Goal: Task Accomplishment & Management: Complete application form

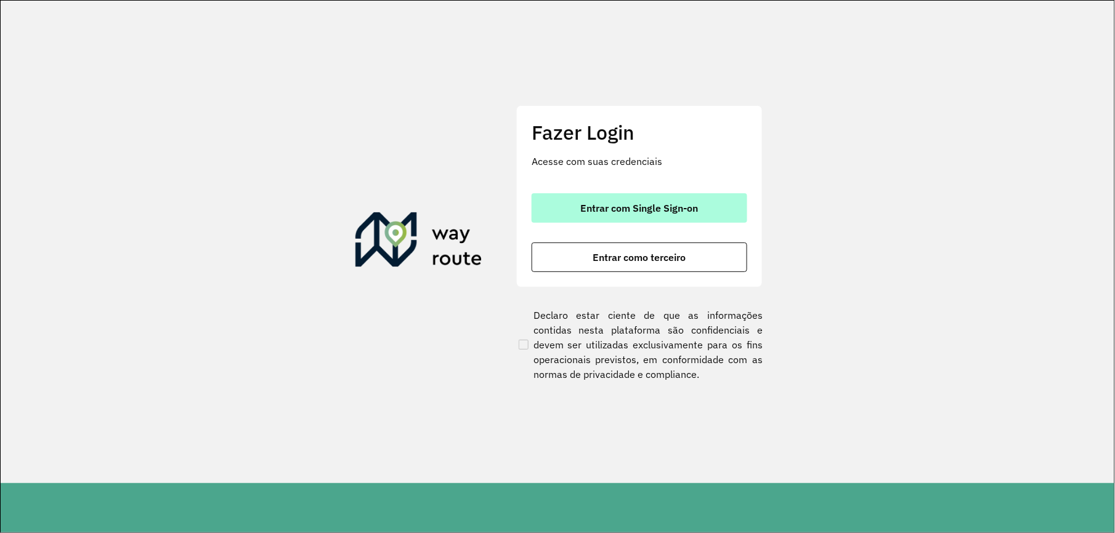
click at [578, 204] on button "Entrar com Single Sign-on" at bounding box center [640, 208] width 216 height 30
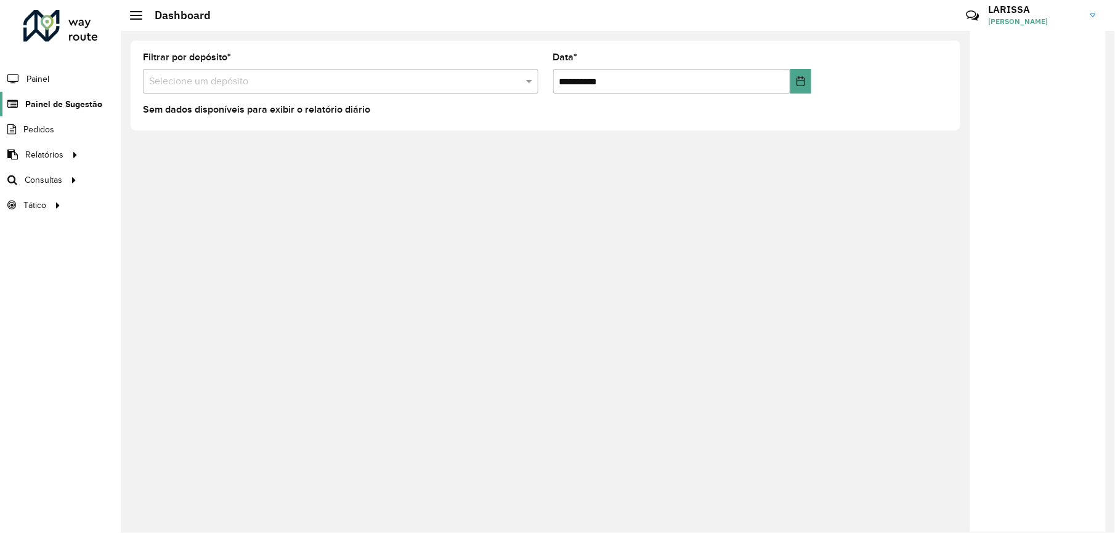
click at [57, 97] on link "Painel de Sugestão" at bounding box center [51, 104] width 102 height 25
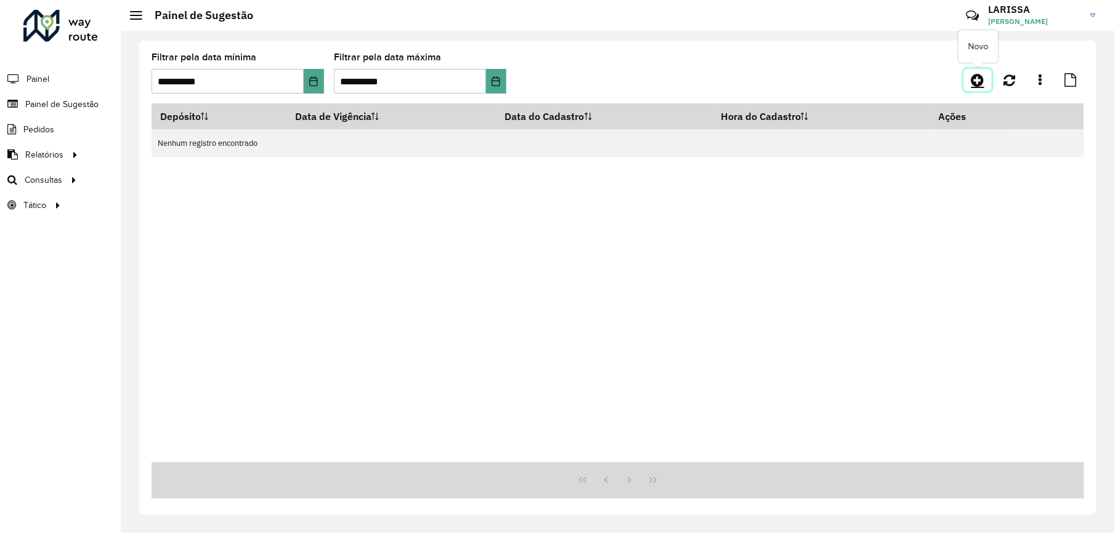
click at [976, 79] on icon at bounding box center [977, 80] width 13 height 15
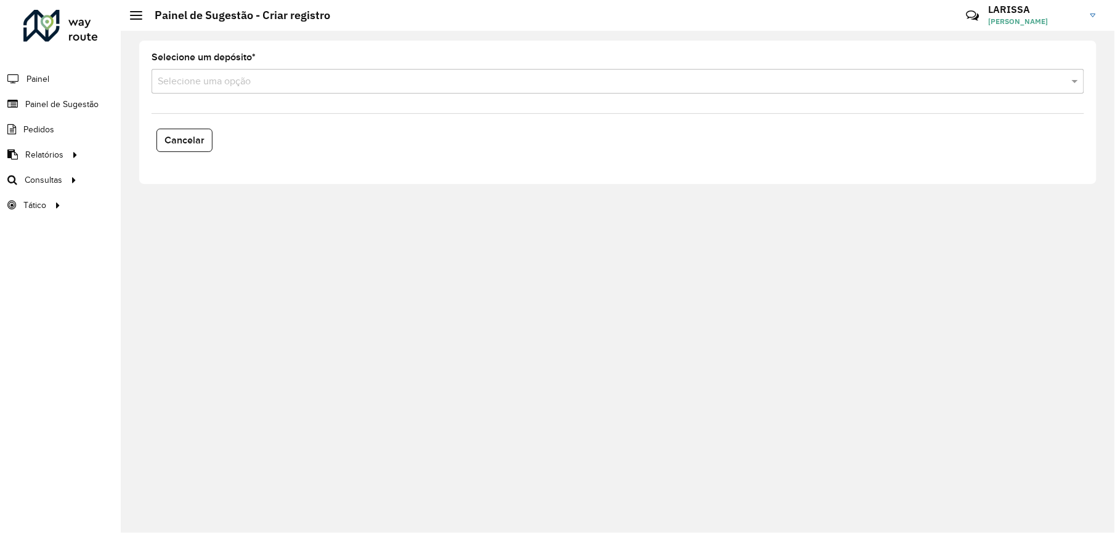
click at [804, 79] on input "text" at bounding box center [605, 82] width 895 height 15
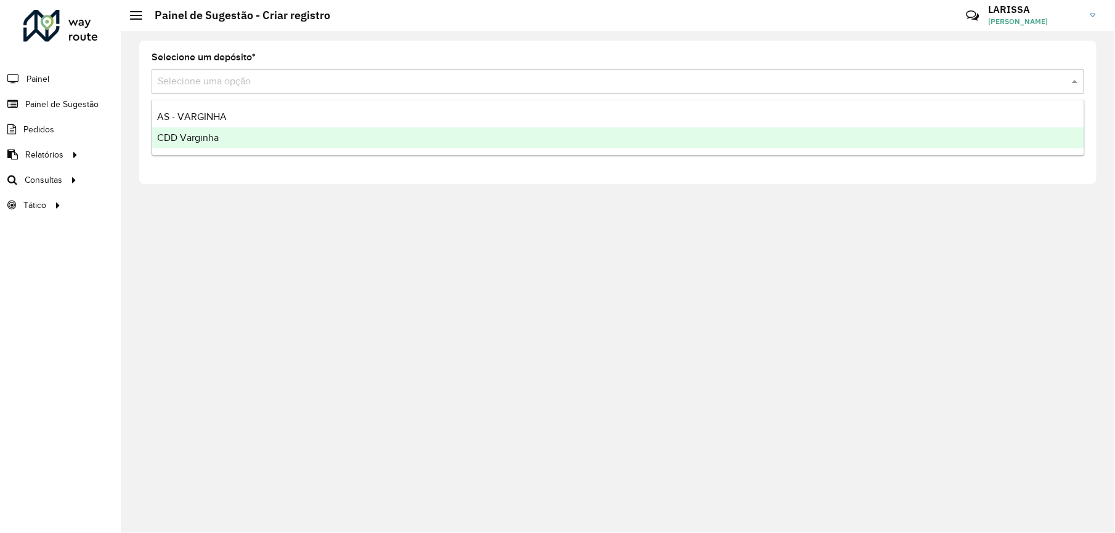
click at [431, 139] on div "CDD Varginha" at bounding box center [618, 137] width 932 height 21
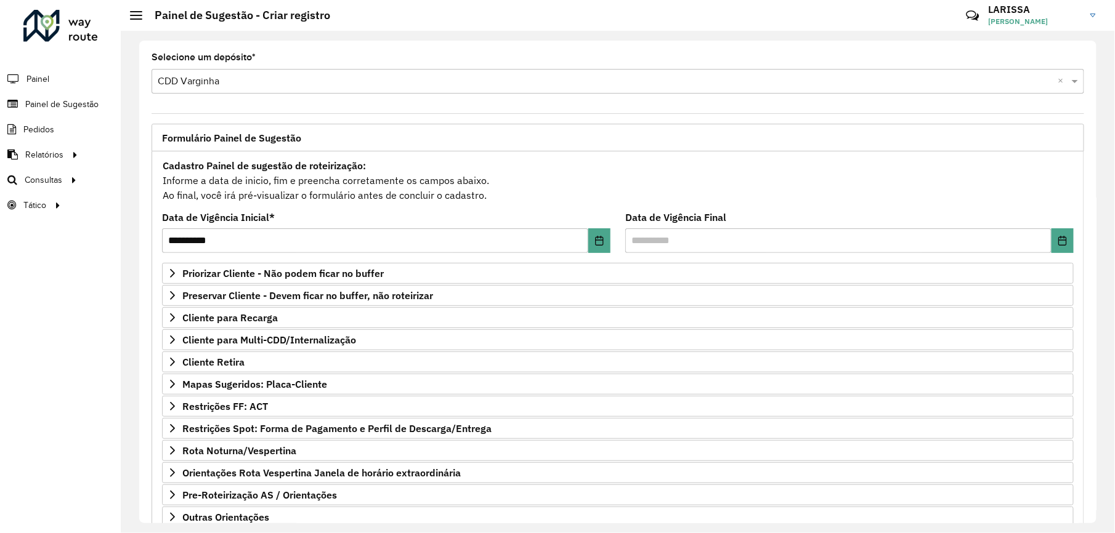
scroll to position [82, 0]
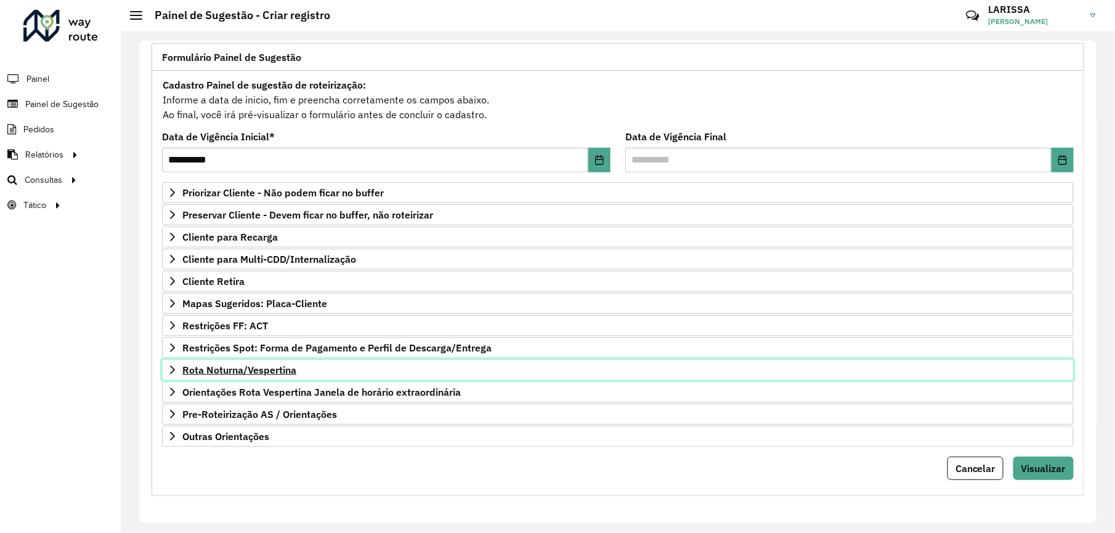
click at [176, 371] on icon at bounding box center [173, 370] width 10 height 10
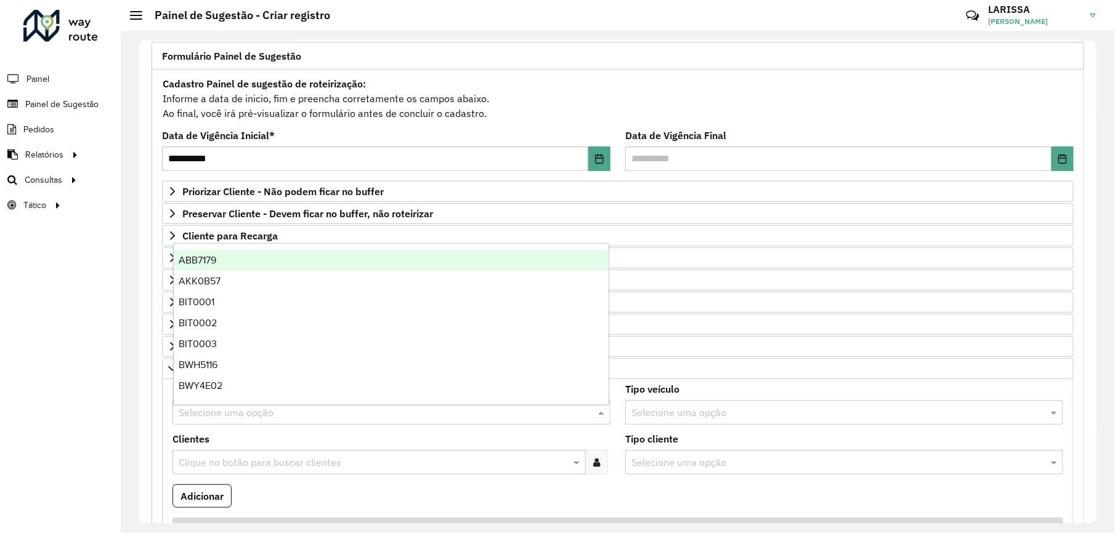
click at [259, 421] on input "text" at bounding box center [379, 413] width 401 height 15
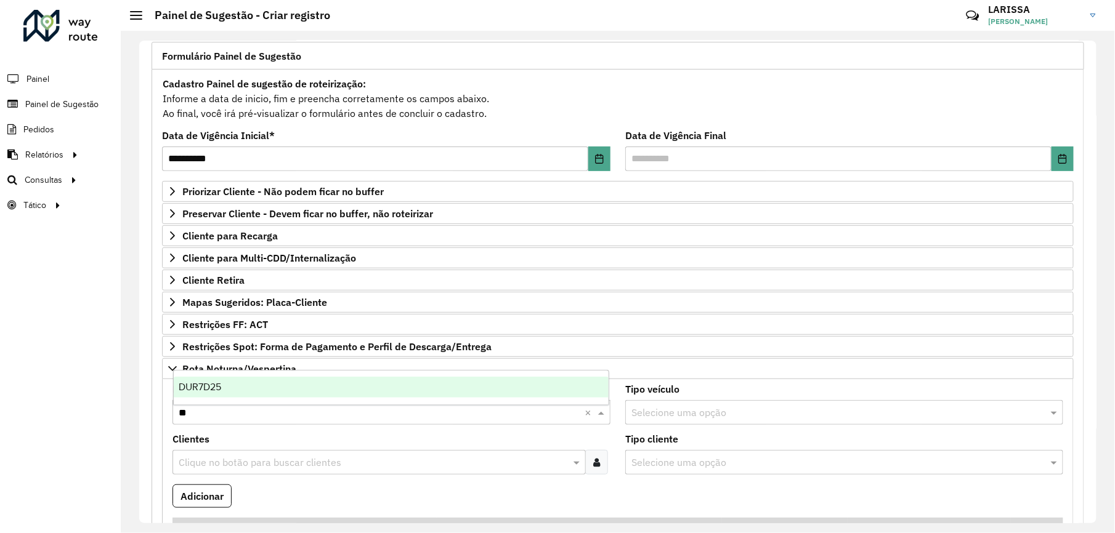
type input "***"
click at [270, 378] on div "DUR7D25" at bounding box center [391, 387] width 435 height 21
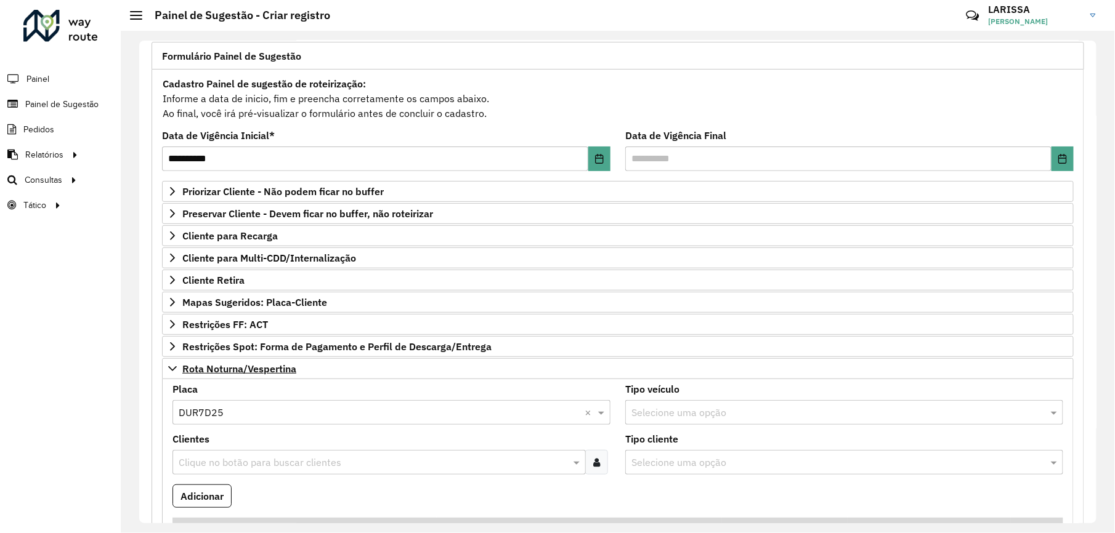
click at [593, 464] on icon at bounding box center [596, 463] width 7 height 10
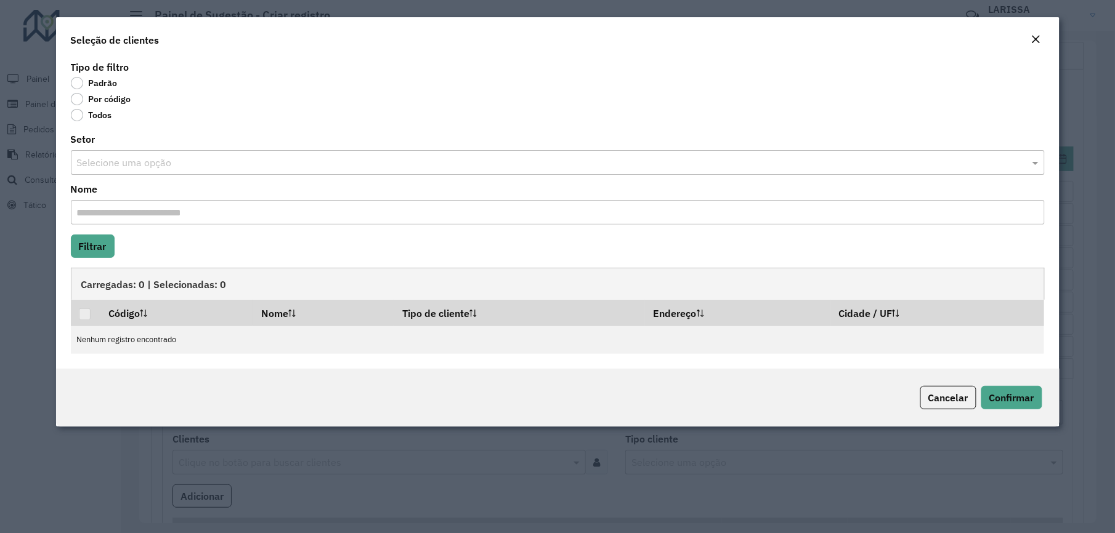
click at [114, 99] on label "Por código" at bounding box center [101, 99] width 60 height 12
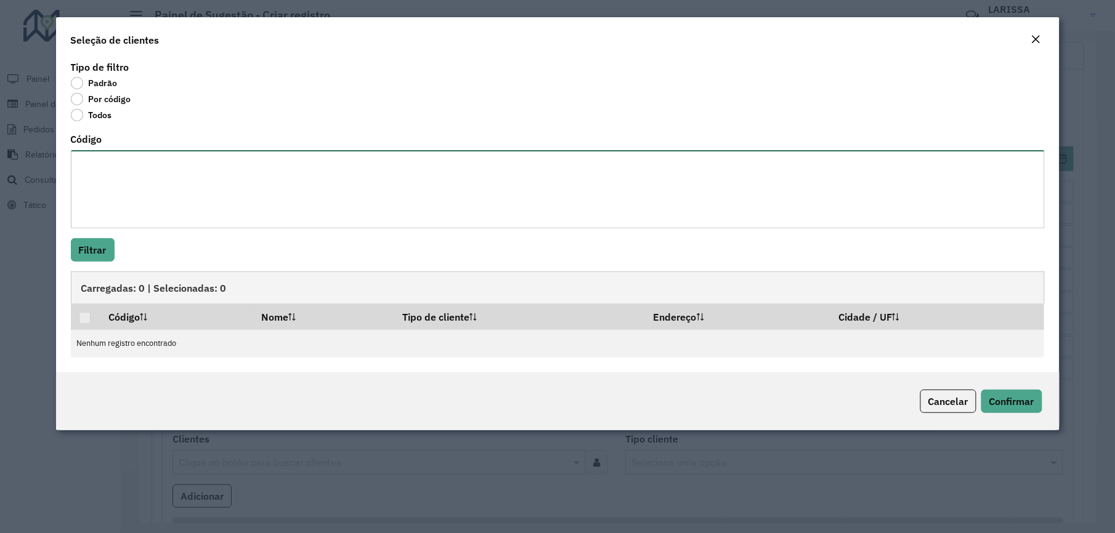
click at [117, 185] on textarea "Código" at bounding box center [558, 189] width 974 height 78
paste textarea "*** **** ***** ***** *** *** ***** **** **** **** ***** *****"
type textarea "*** **** ***** ***** *** *** ***** **** **** **** ***** *****"
click at [75, 253] on button "Filtrar" at bounding box center [93, 249] width 44 height 23
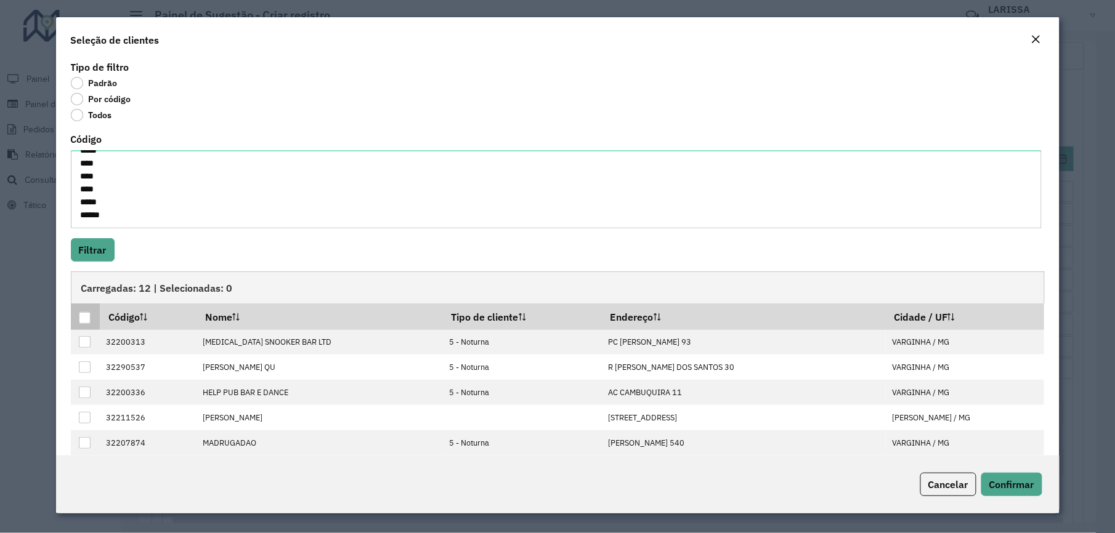
click at [83, 323] on div at bounding box center [85, 318] width 12 height 12
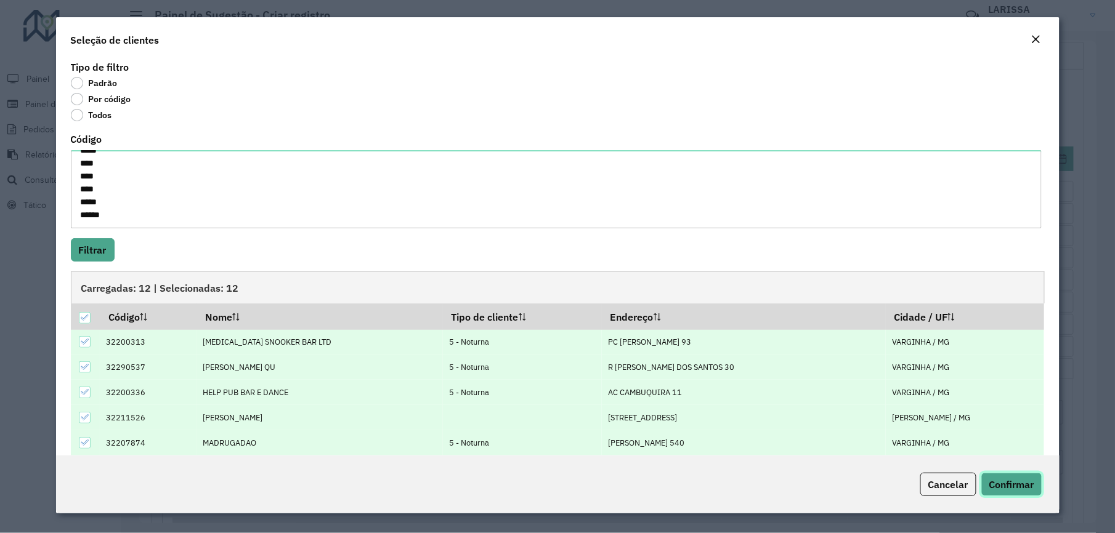
click at [1000, 485] on span "Confirmar" at bounding box center [1011, 485] width 45 height 12
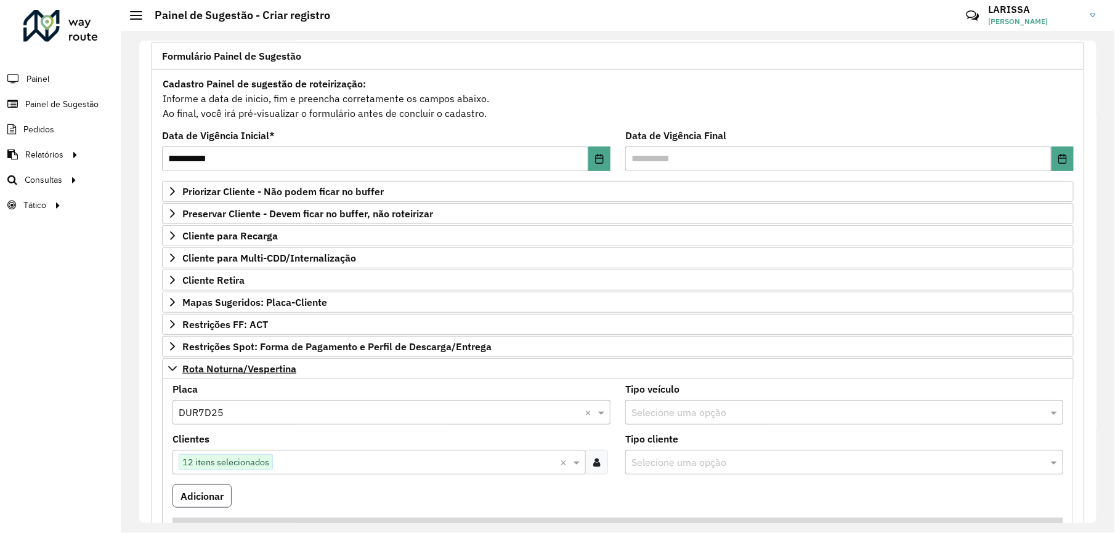
click at [198, 498] on button "Adicionar" at bounding box center [201, 496] width 59 height 23
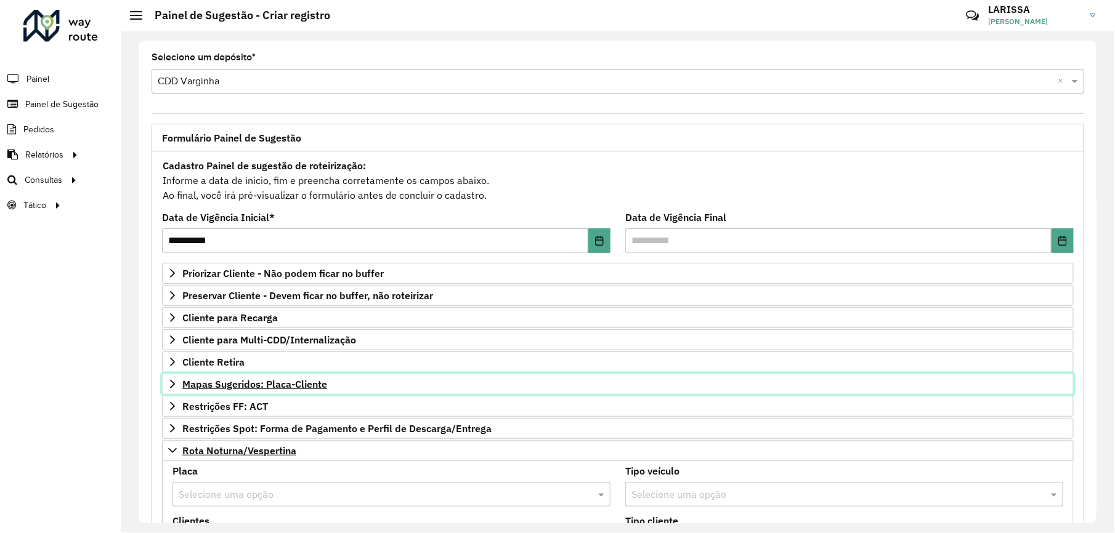
click at [277, 382] on span "Mapas Sugeridos: Placa-Cliente" at bounding box center [254, 384] width 145 height 10
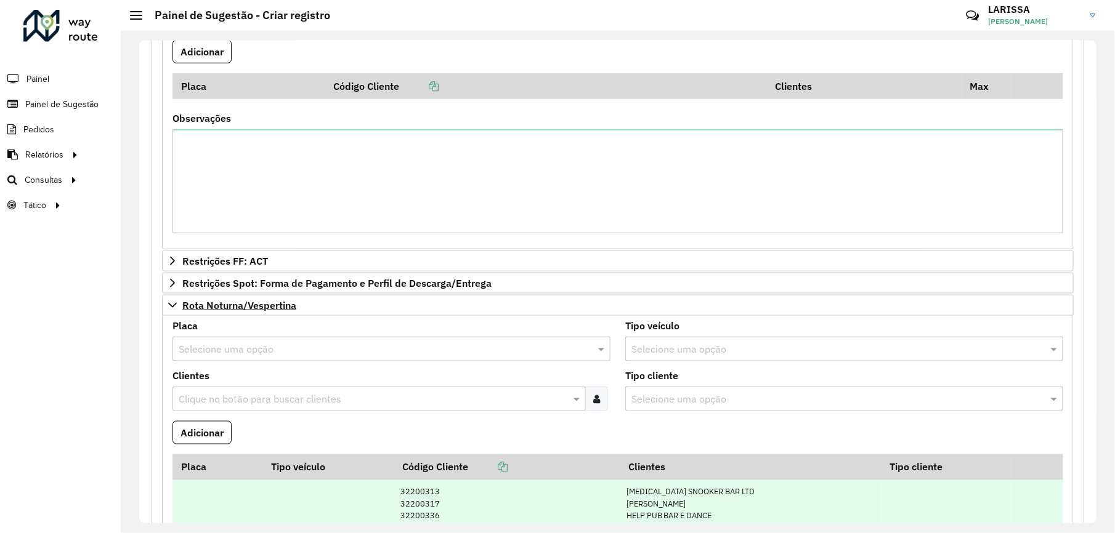
scroll to position [657, 0]
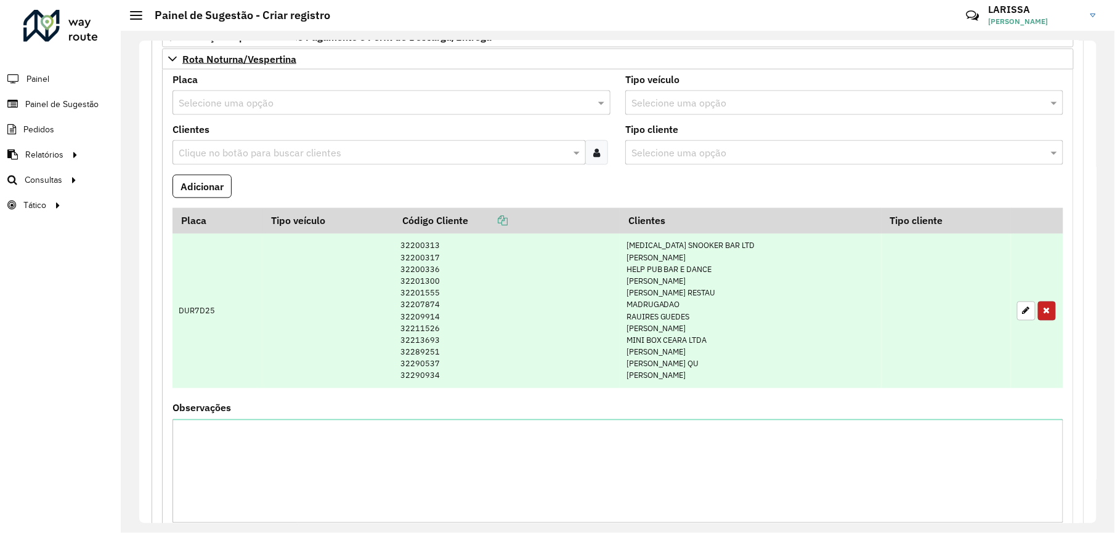
click at [1038, 321] on button "button" at bounding box center [1047, 311] width 18 height 19
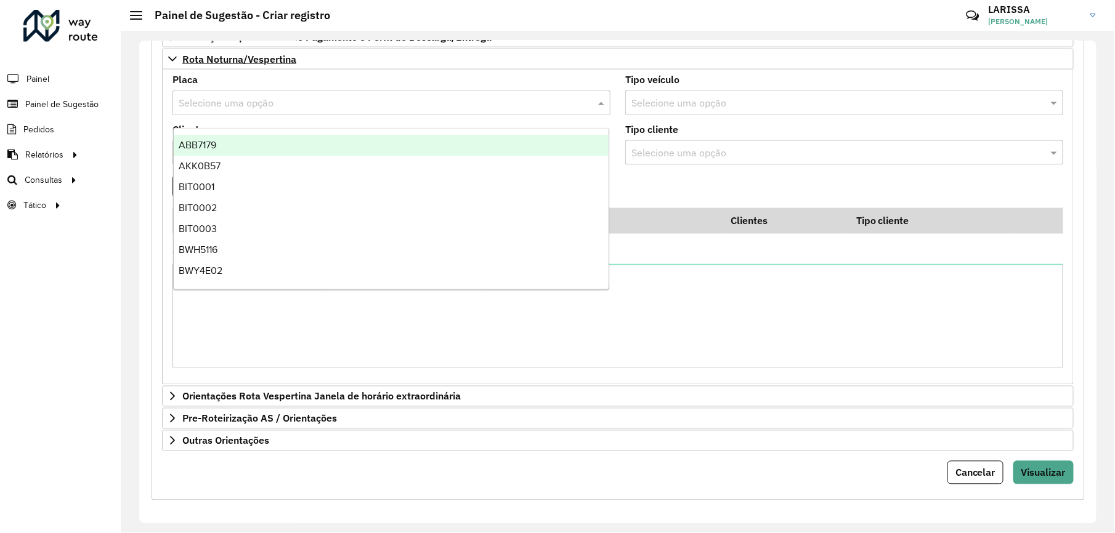
click at [325, 111] on input "text" at bounding box center [379, 103] width 401 height 15
type input "***"
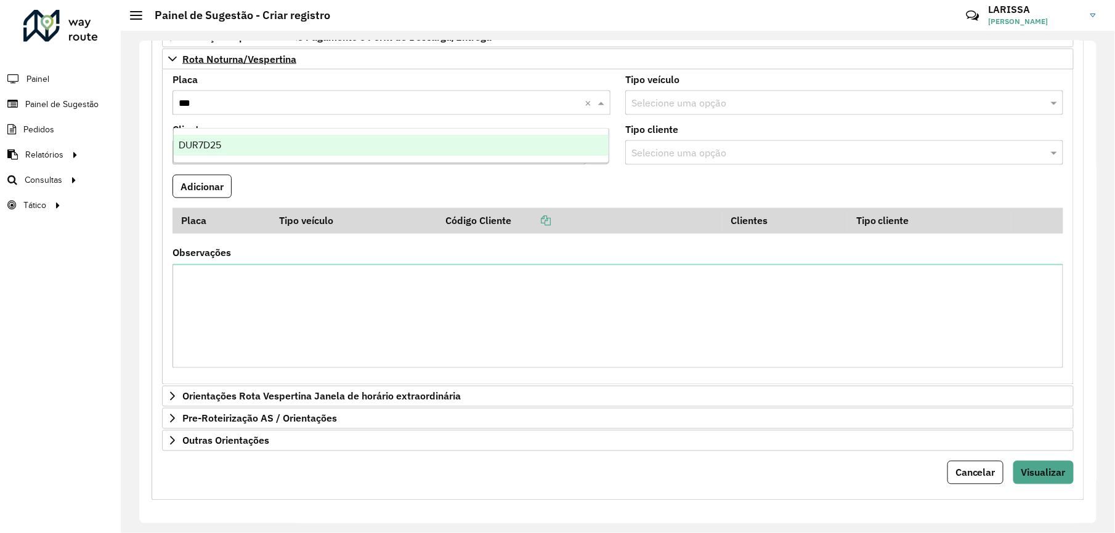
click at [348, 145] on div "DUR7D25" at bounding box center [391, 145] width 435 height 21
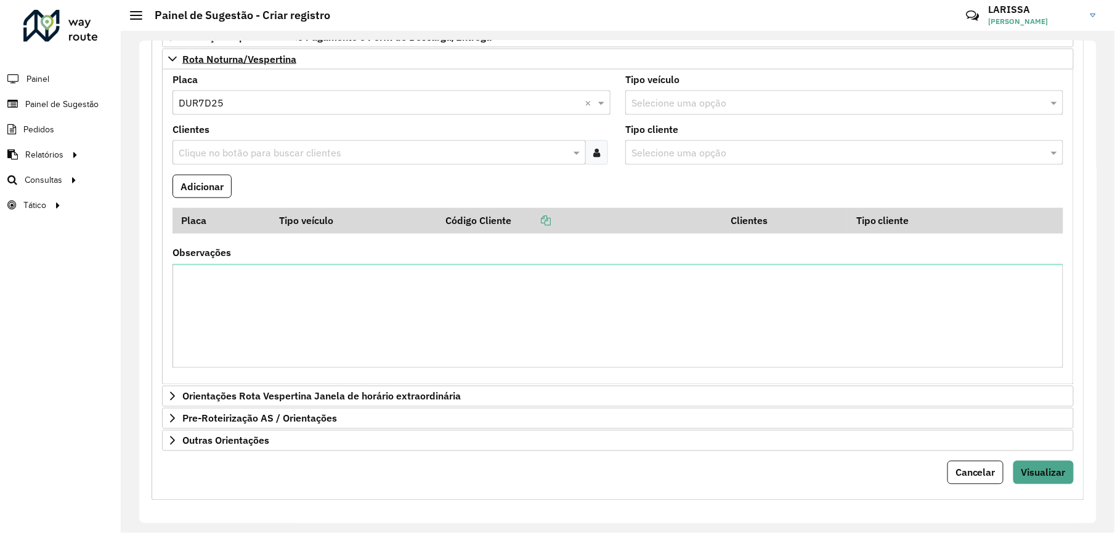
click at [602, 160] on div at bounding box center [596, 152] width 23 height 25
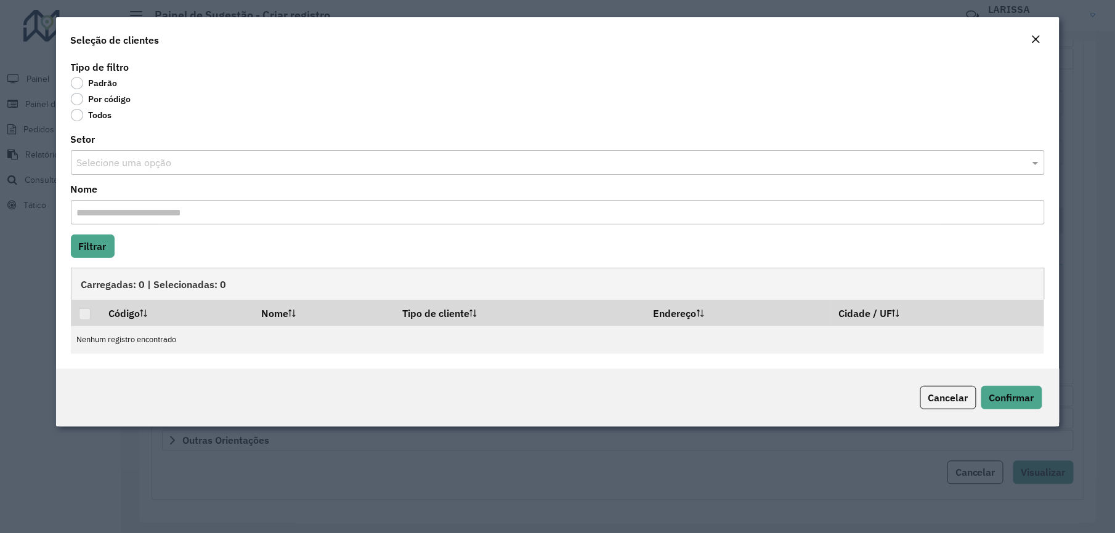
click at [111, 99] on label "Por código" at bounding box center [101, 99] width 60 height 12
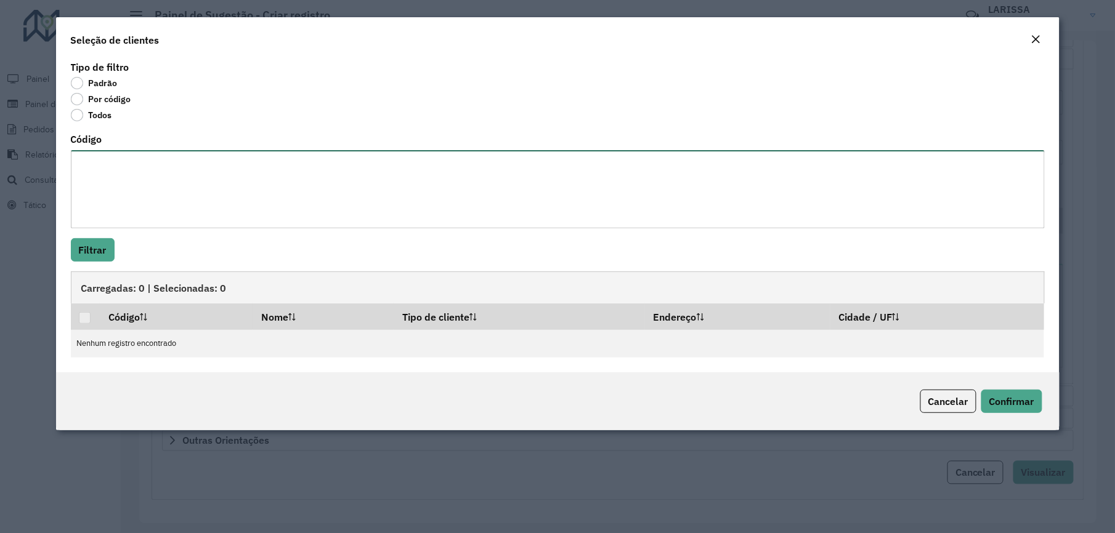
click at [136, 185] on textarea "Código" at bounding box center [558, 189] width 974 height 78
paste textarea "*** **** ***** ***** *** *** ***** **** **** **** ***** ****"
type textarea "*** **** ***** ***** *** *** ***** **** **** **** ***** ****"
click at [109, 249] on button "Filtrar" at bounding box center [93, 249] width 44 height 23
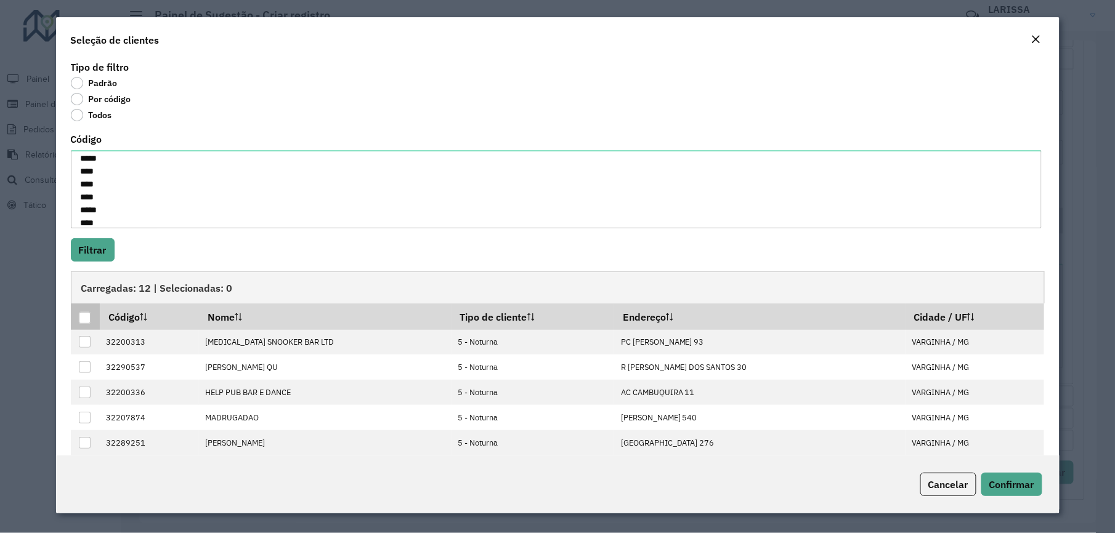
click at [80, 318] on div at bounding box center [85, 318] width 12 height 12
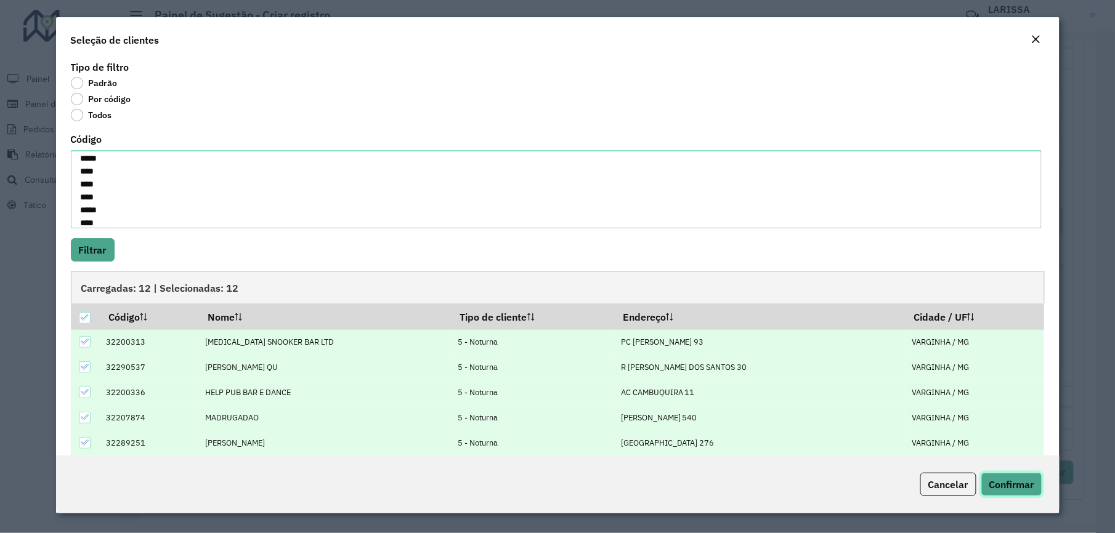
click at [1008, 481] on span "Confirmar" at bounding box center [1011, 485] width 45 height 12
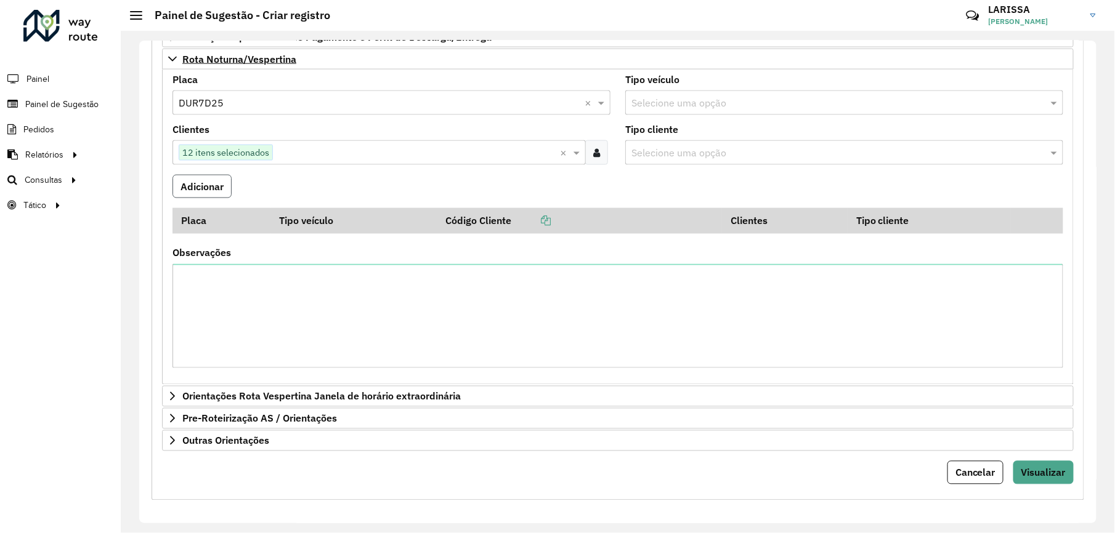
click at [224, 190] on button "Adicionar" at bounding box center [201, 186] width 59 height 23
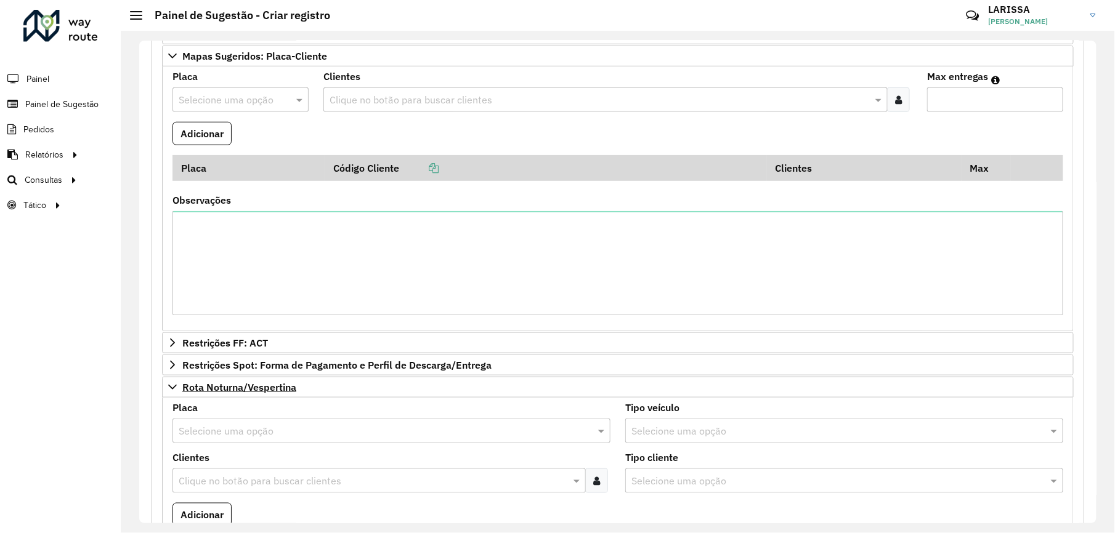
scroll to position [82, 0]
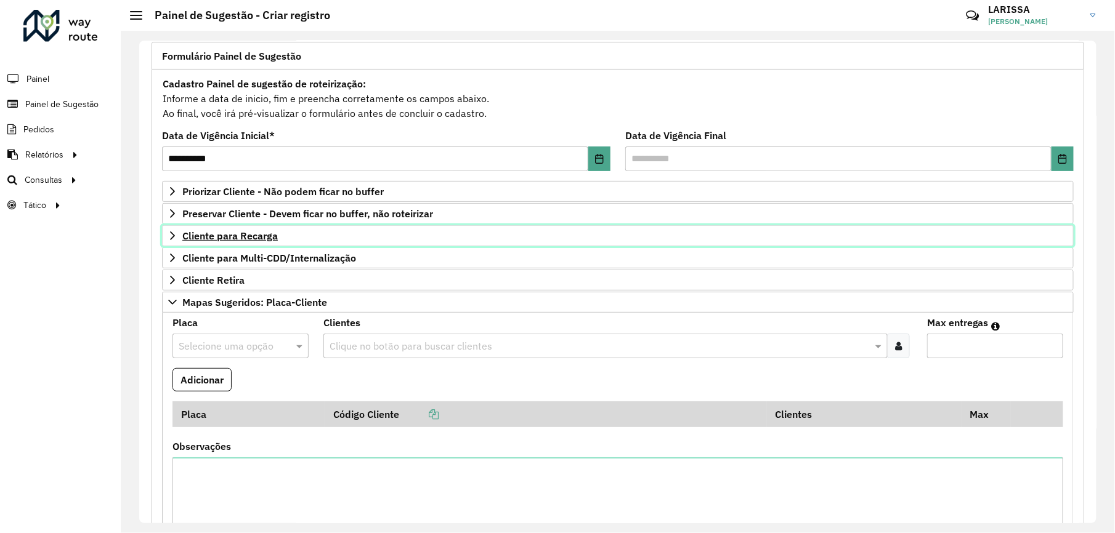
click at [260, 233] on span "Cliente para Recarga" at bounding box center [229, 236] width 95 height 10
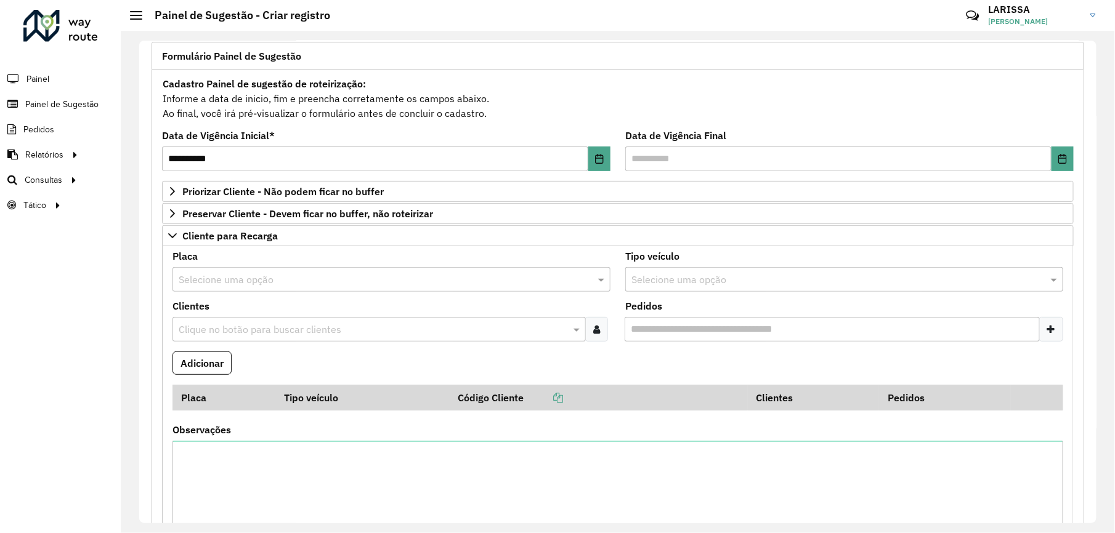
click at [219, 280] on input "text" at bounding box center [379, 280] width 401 height 15
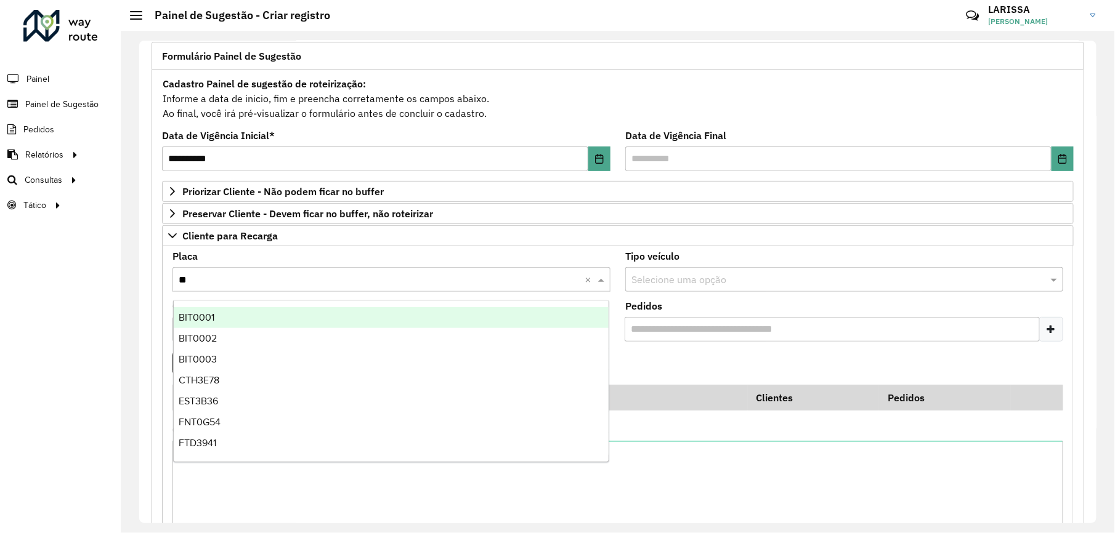
type input "***"
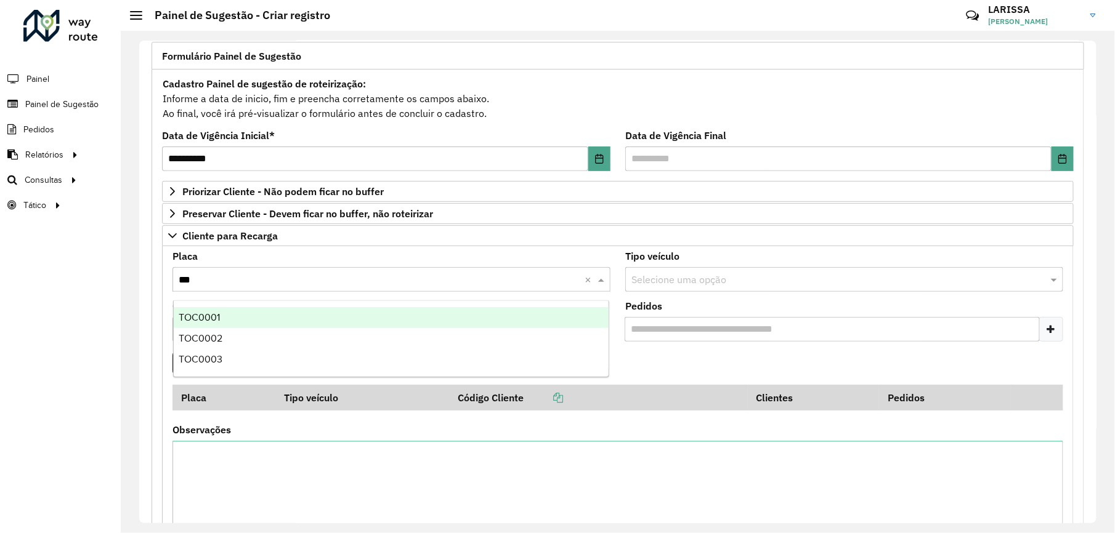
click at [239, 318] on div "TOC0001" at bounding box center [391, 317] width 435 height 21
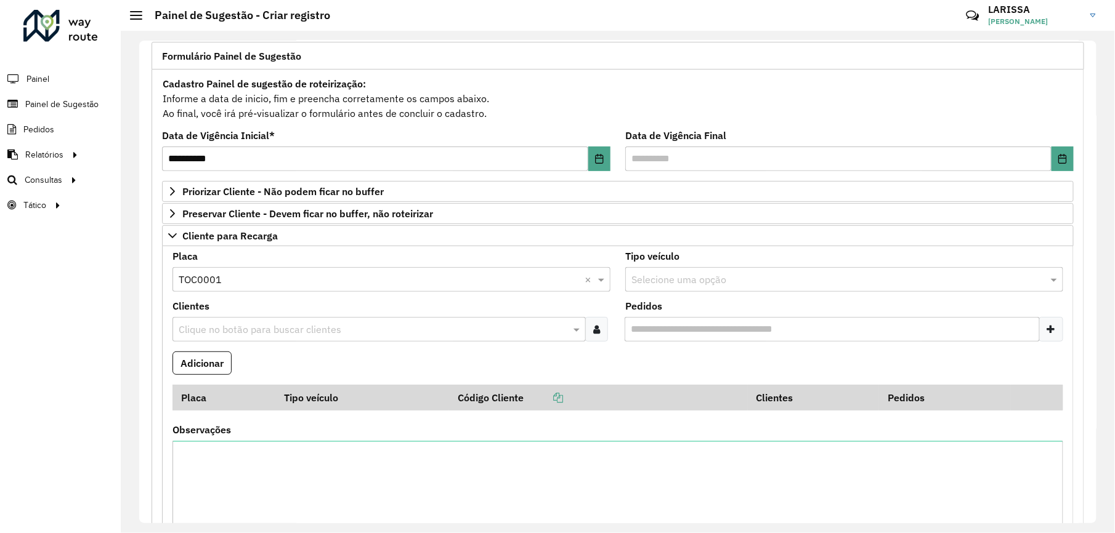
click at [589, 325] on div at bounding box center [596, 329] width 23 height 25
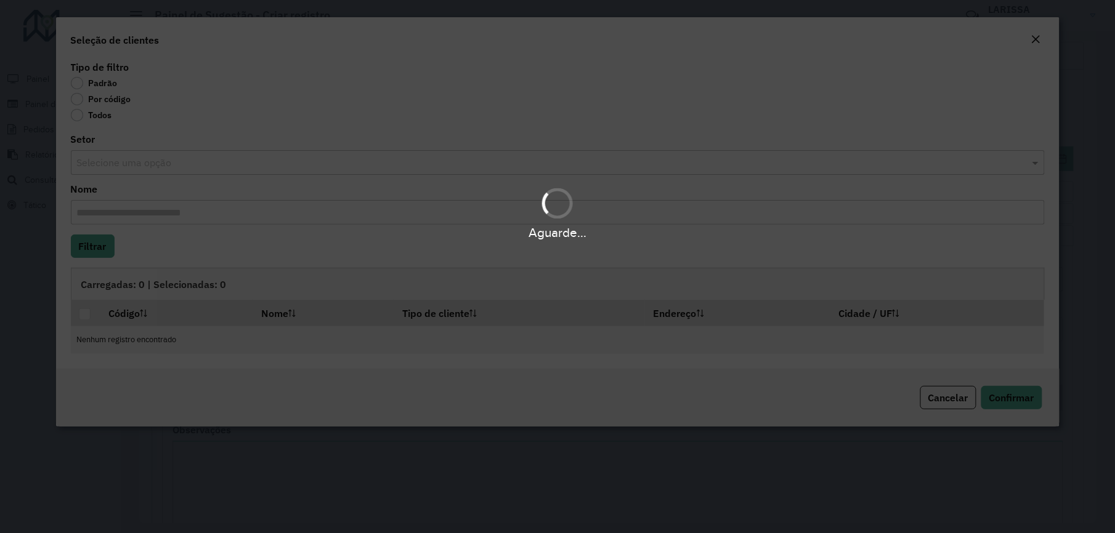
click at [119, 100] on div "Aguarde..." at bounding box center [557, 266] width 1115 height 533
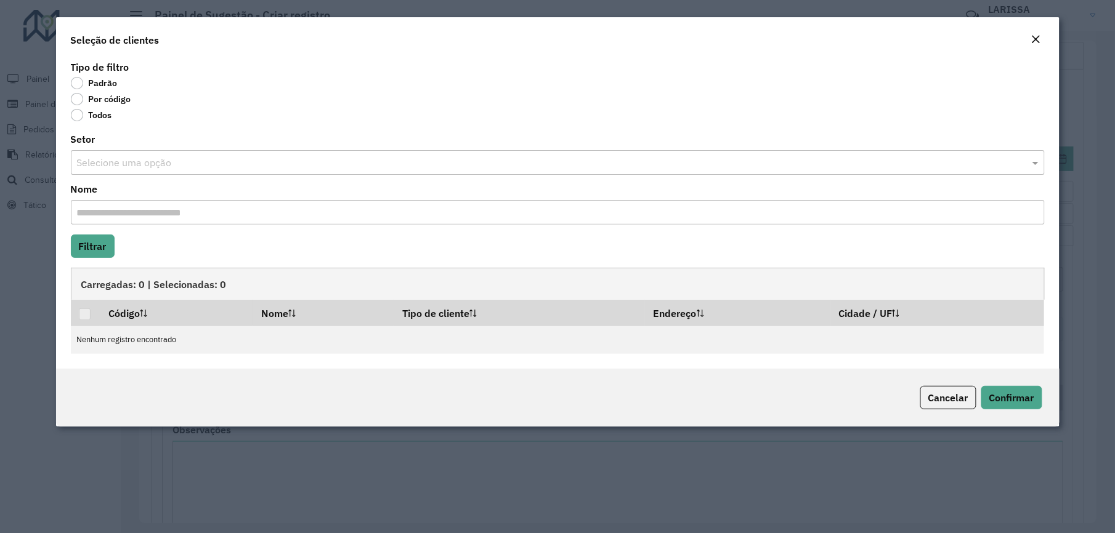
click at [119, 100] on label "Por código" at bounding box center [101, 99] width 60 height 12
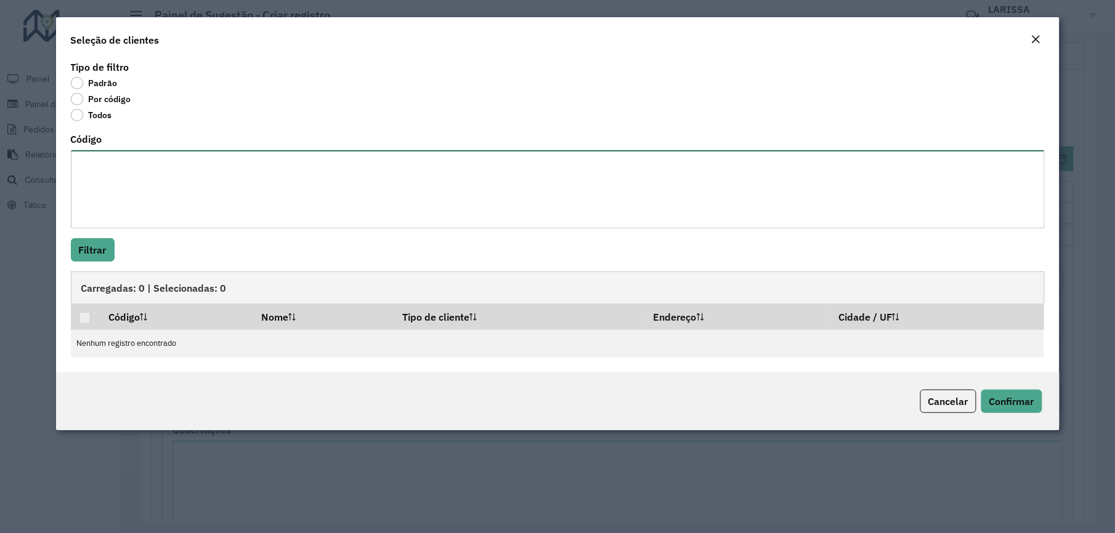
click at [145, 186] on textarea "Código" at bounding box center [558, 189] width 974 height 78
type textarea "*****"
click at [97, 259] on button "Filtrar" at bounding box center [93, 249] width 44 height 23
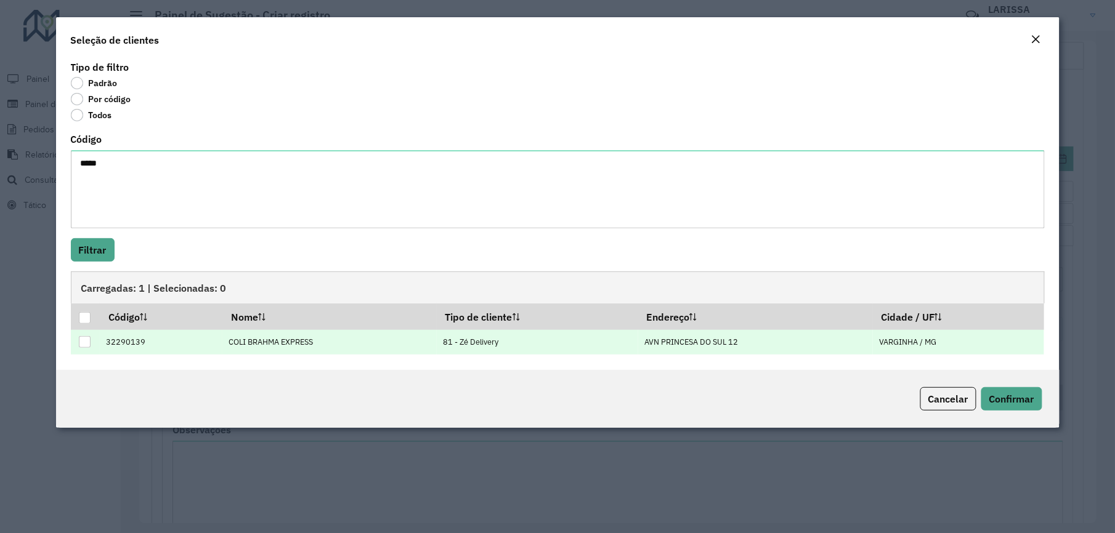
click at [80, 344] on div at bounding box center [85, 342] width 12 height 12
click at [1023, 402] on span "Confirmar" at bounding box center [1011, 399] width 45 height 12
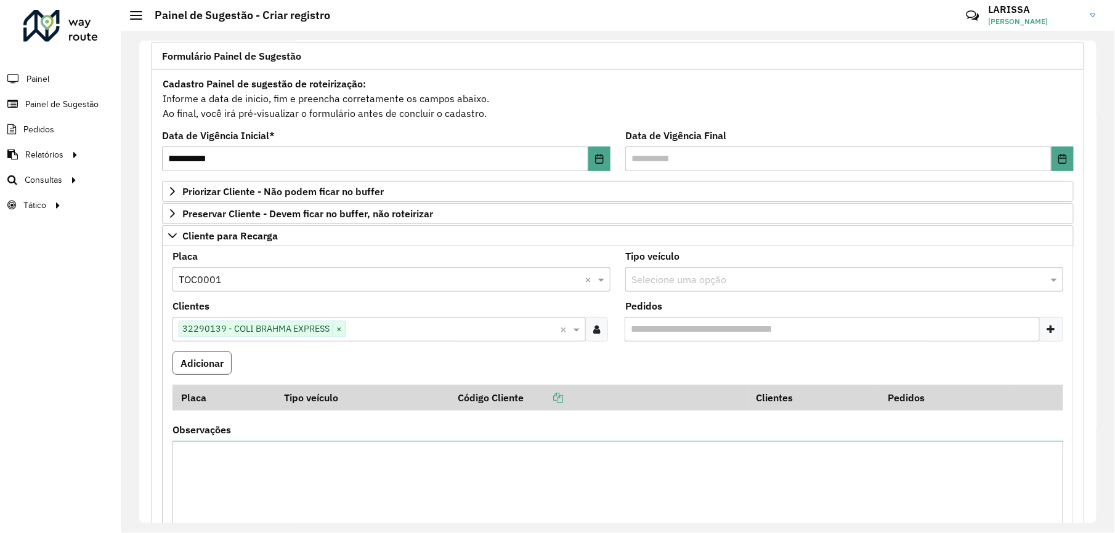
click at [228, 365] on button "Adicionar" at bounding box center [201, 363] width 59 height 23
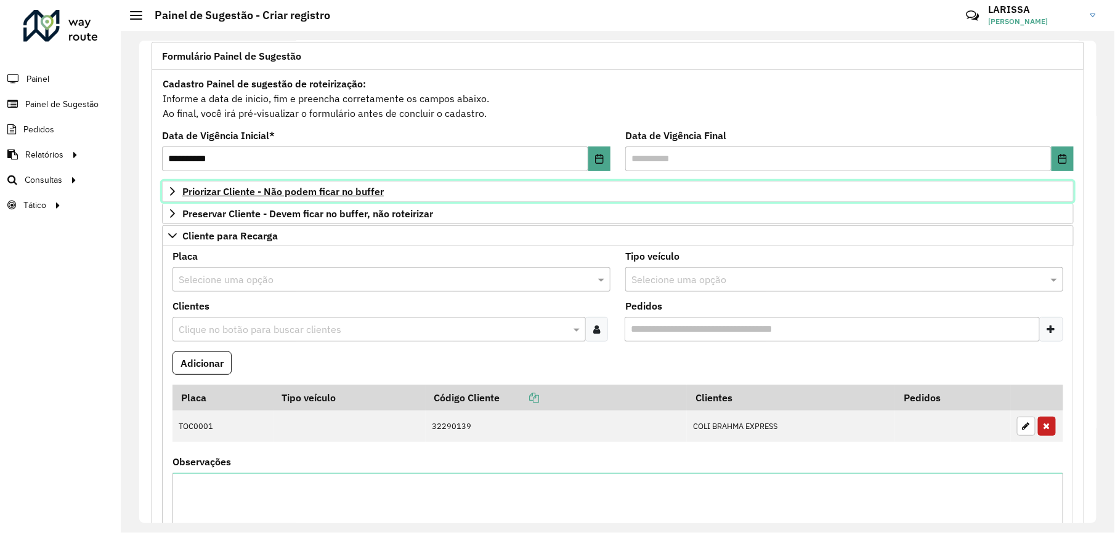
click at [384, 185] on link "Priorizar Cliente - Não podem ficar no buffer" at bounding box center [617, 191] width 911 height 21
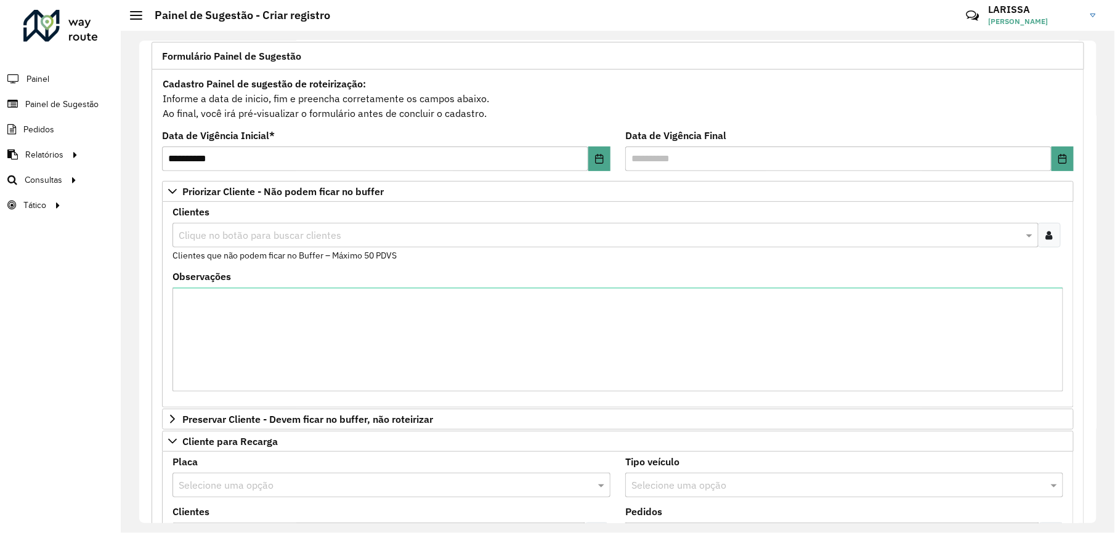
click at [1045, 228] on div at bounding box center [1049, 235] width 23 height 25
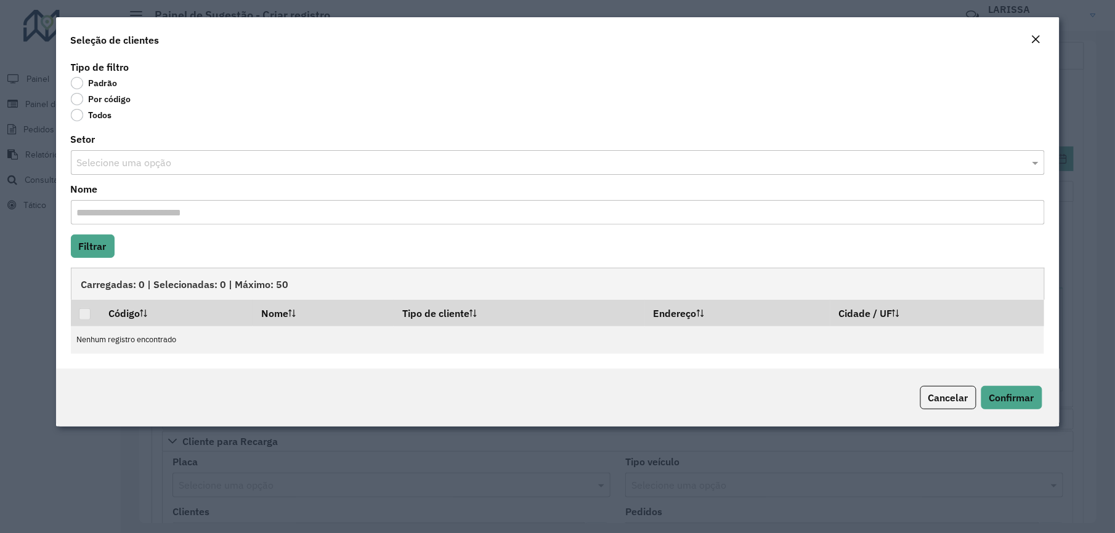
click at [118, 97] on label "Por código" at bounding box center [101, 99] width 60 height 12
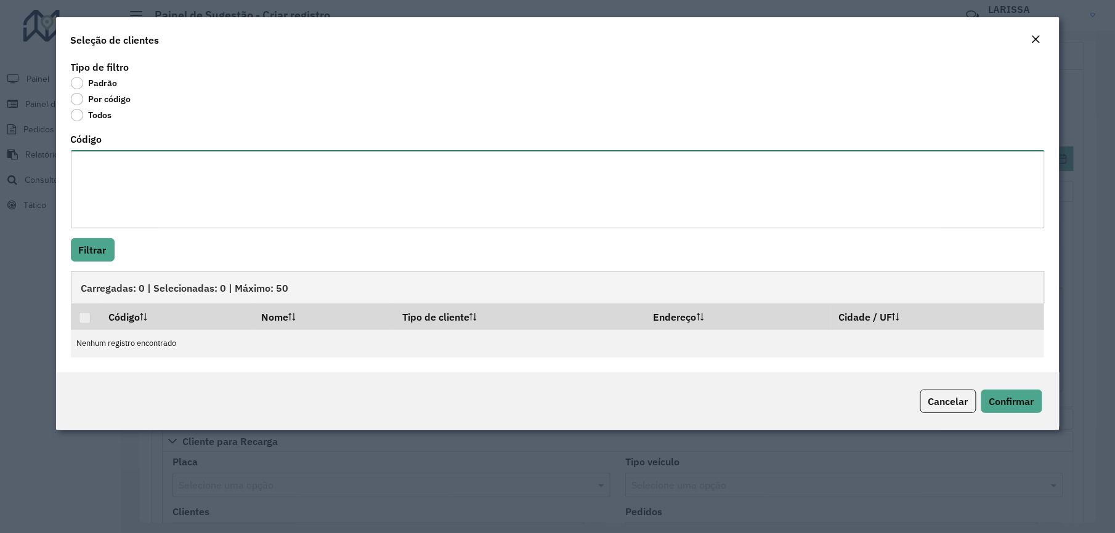
click at [143, 166] on textarea "Código" at bounding box center [558, 189] width 974 height 78
paste textarea "***** **** **** *** **** *** ***** **** ***** *** **** ***** **** **** ****"
paste textarea "***** **** **** *** ***** ***** **** ***** **** ***** **** ****"
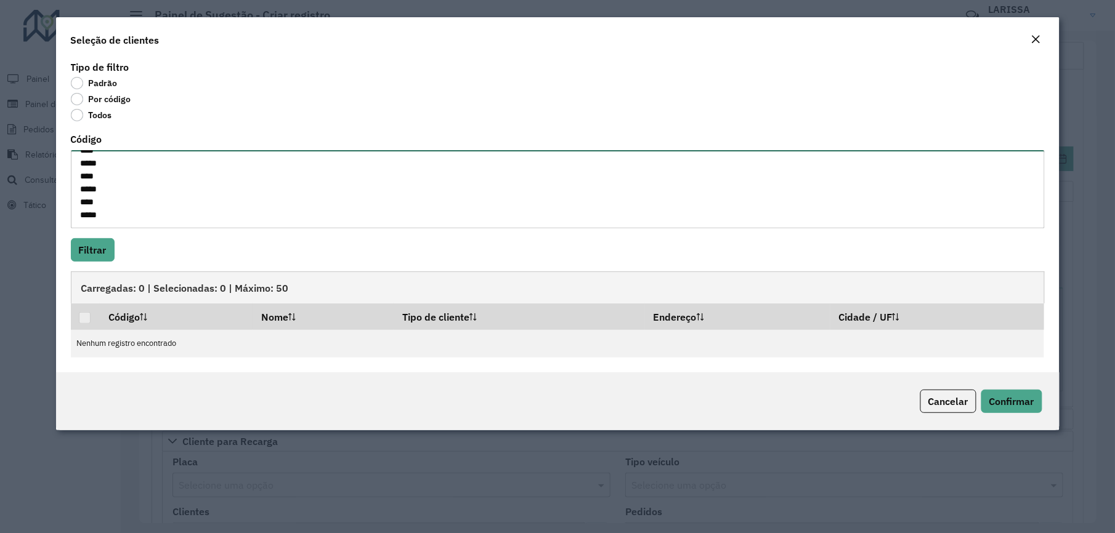
type textarea "***** **** **** *** **** *** ***** **** ***** *** **** ***** **** **** **** ***…"
click at [103, 243] on button "Filtrar" at bounding box center [93, 249] width 44 height 23
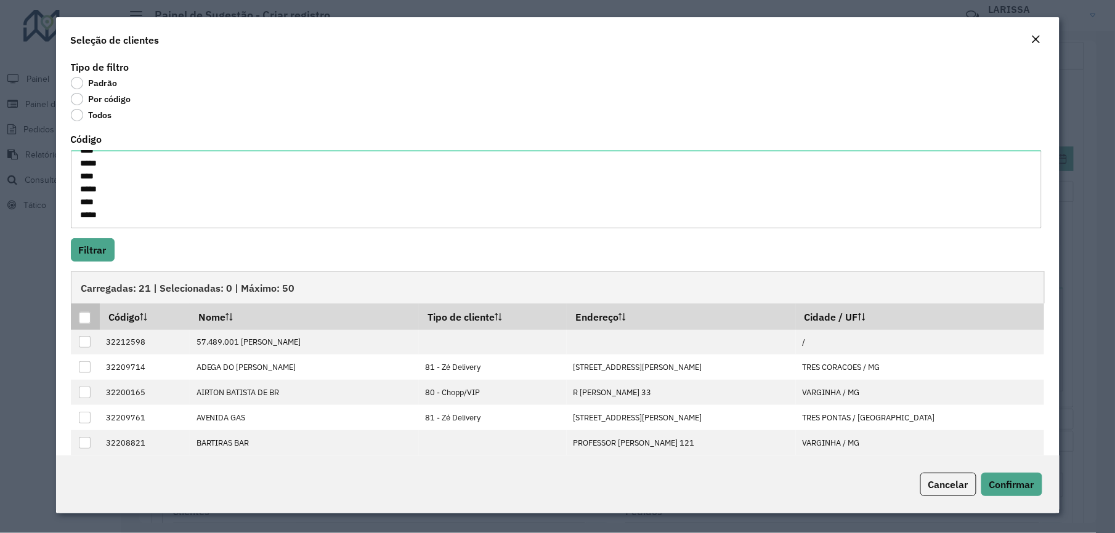
click at [83, 326] on th at bounding box center [85, 317] width 29 height 26
click at [83, 321] on div at bounding box center [85, 318] width 12 height 12
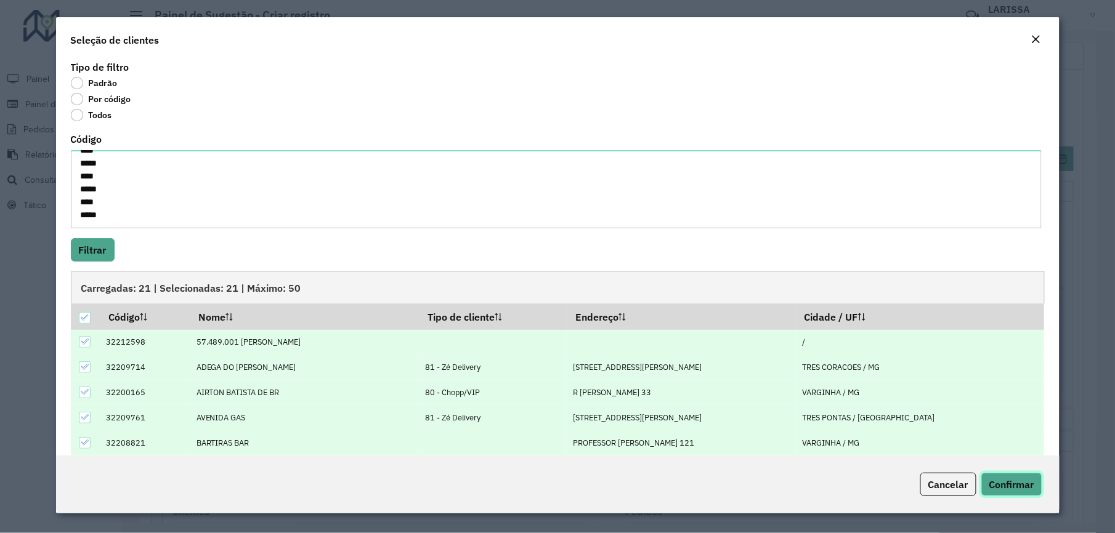
click at [996, 483] on span "Confirmar" at bounding box center [1011, 485] width 45 height 12
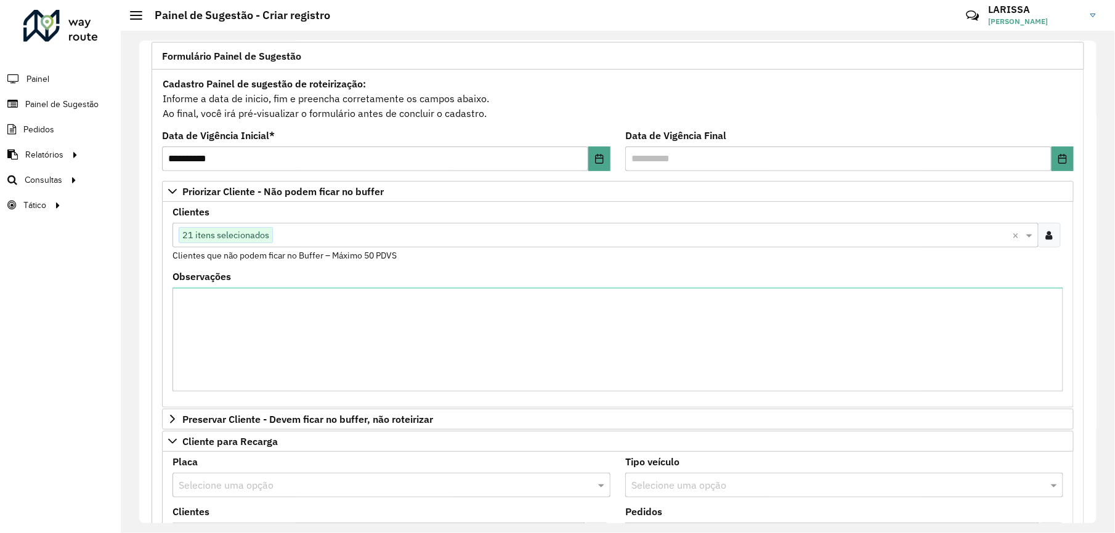
scroll to position [328, 0]
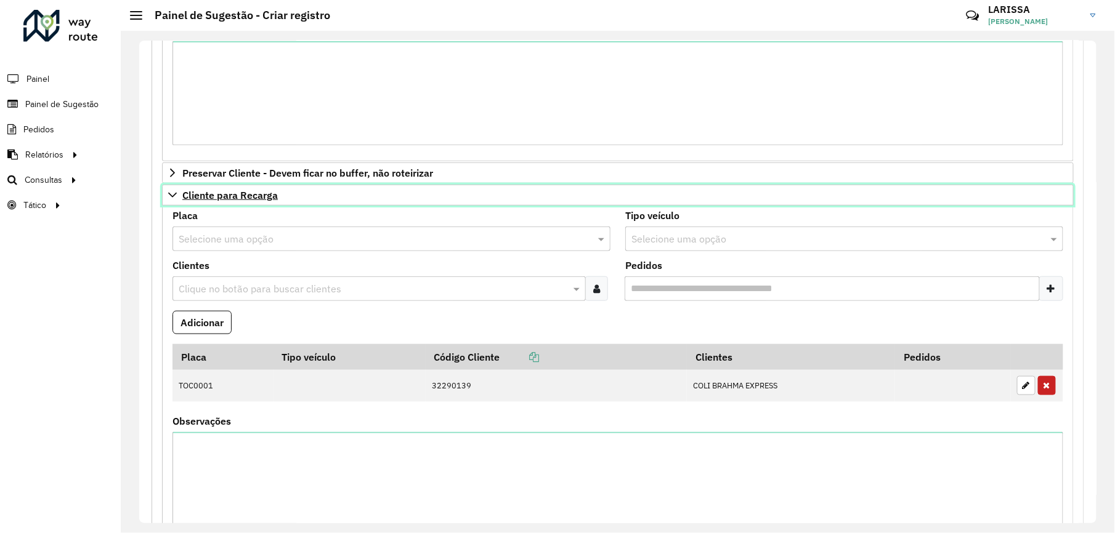
click at [245, 200] on span "Cliente para Recarga" at bounding box center [229, 195] width 95 height 10
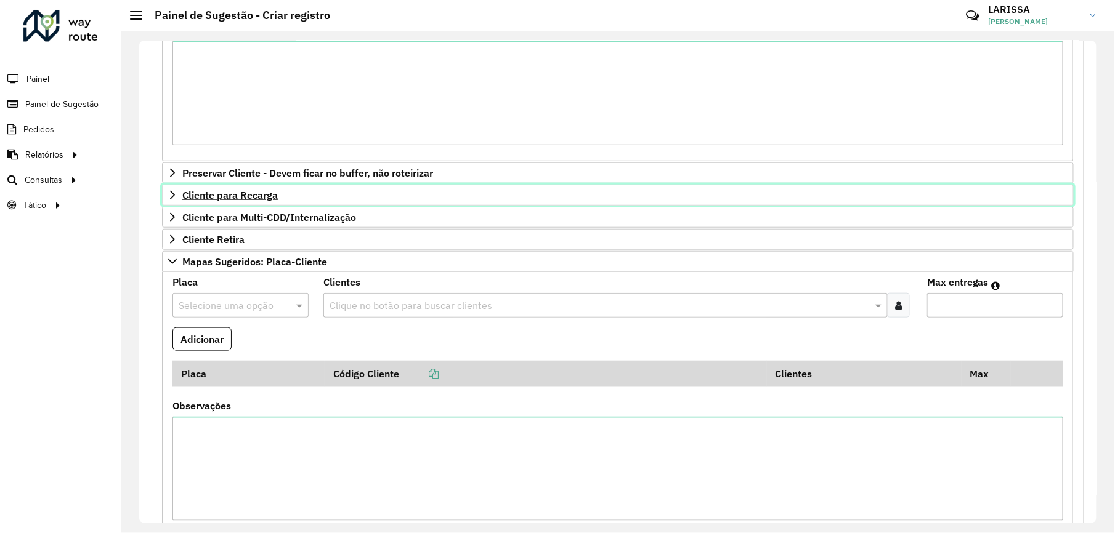
click at [171, 198] on icon at bounding box center [173, 195] width 10 height 10
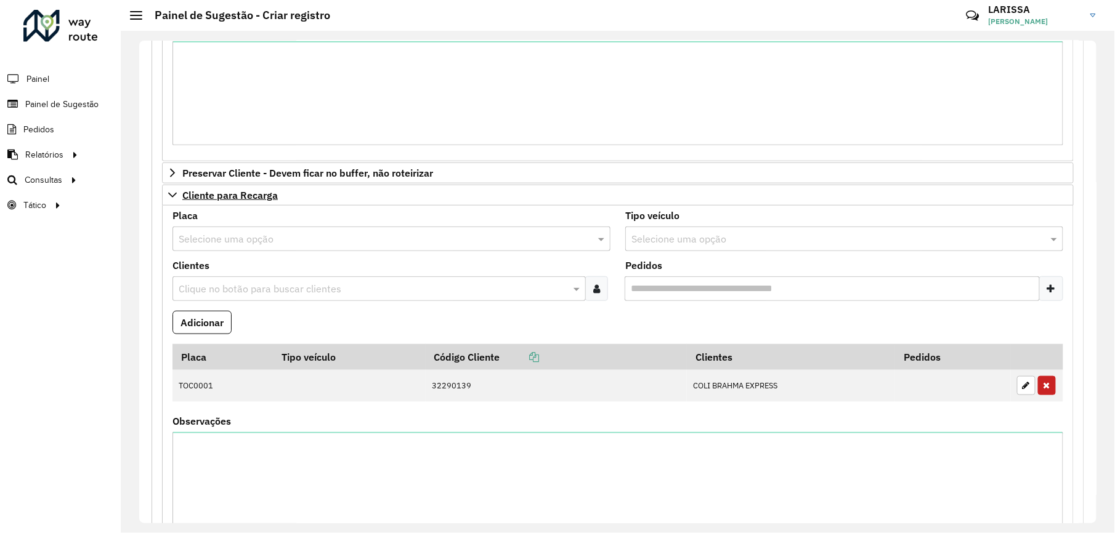
click at [381, 247] on input "text" at bounding box center [379, 239] width 401 height 15
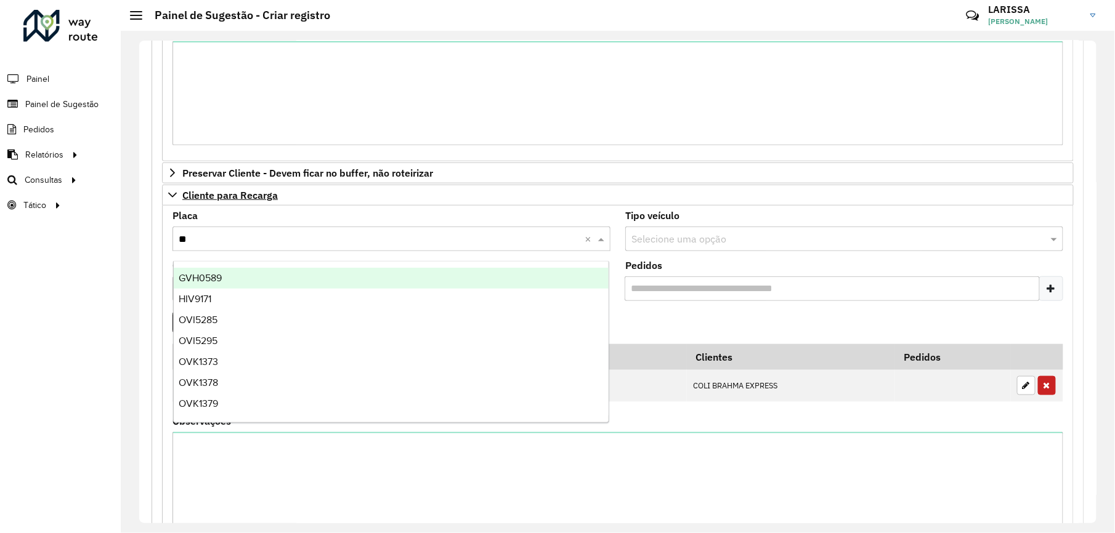
type input "***"
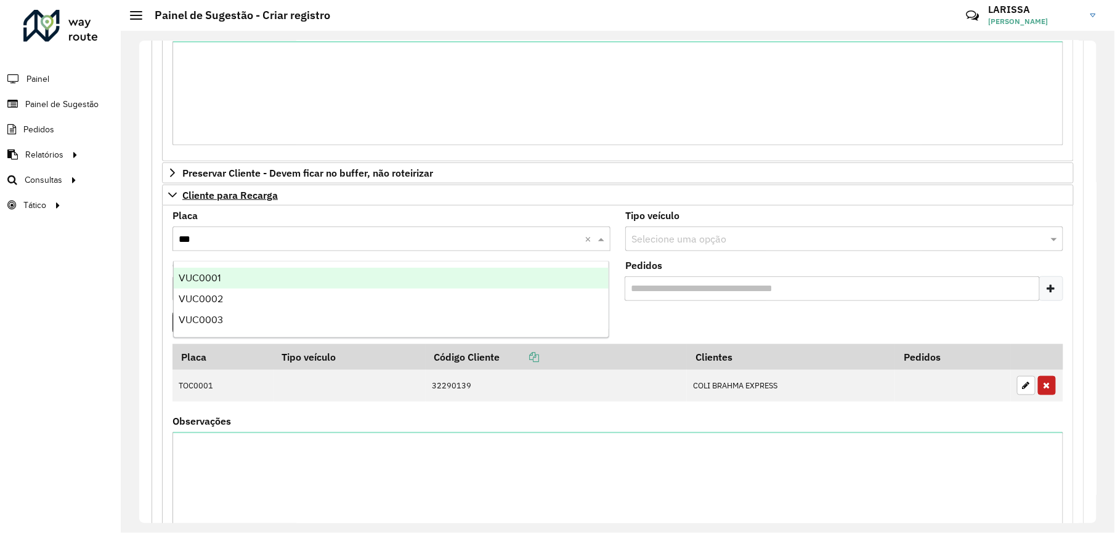
click at [402, 274] on div "VUC0001" at bounding box center [391, 278] width 435 height 21
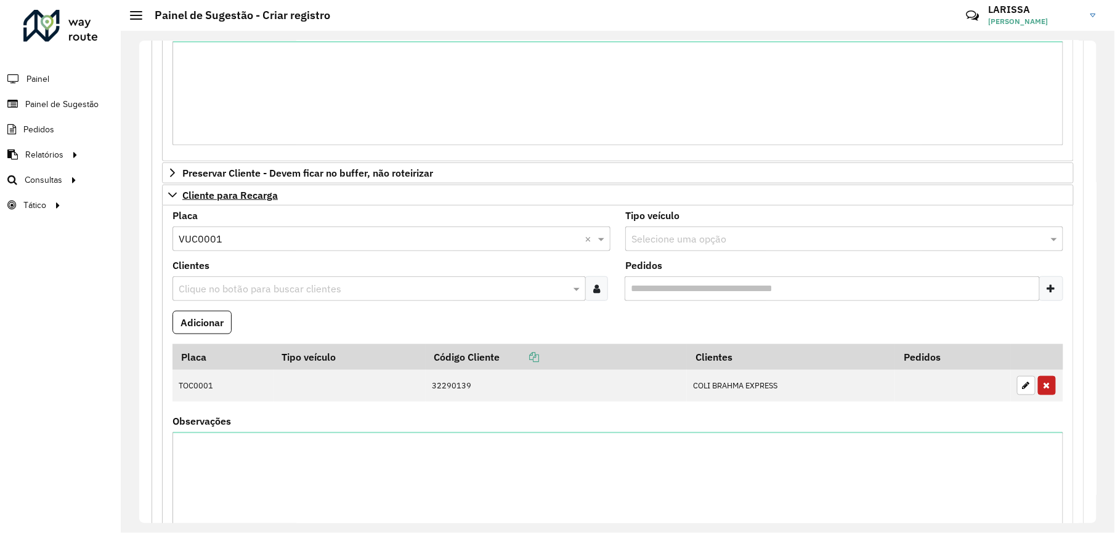
click at [604, 296] on div at bounding box center [596, 289] width 23 height 25
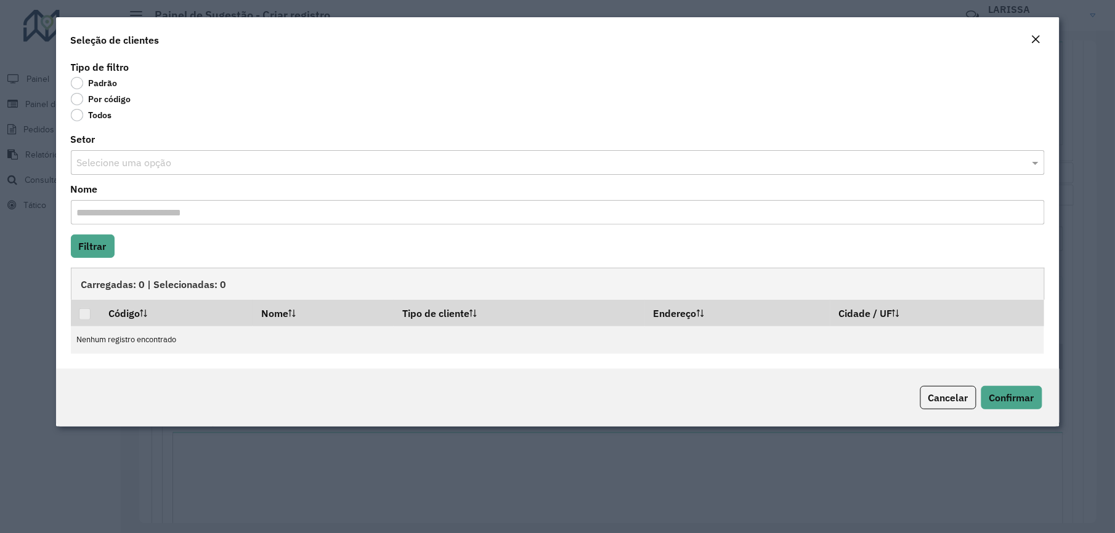
click at [112, 102] on label "Por código" at bounding box center [101, 99] width 60 height 12
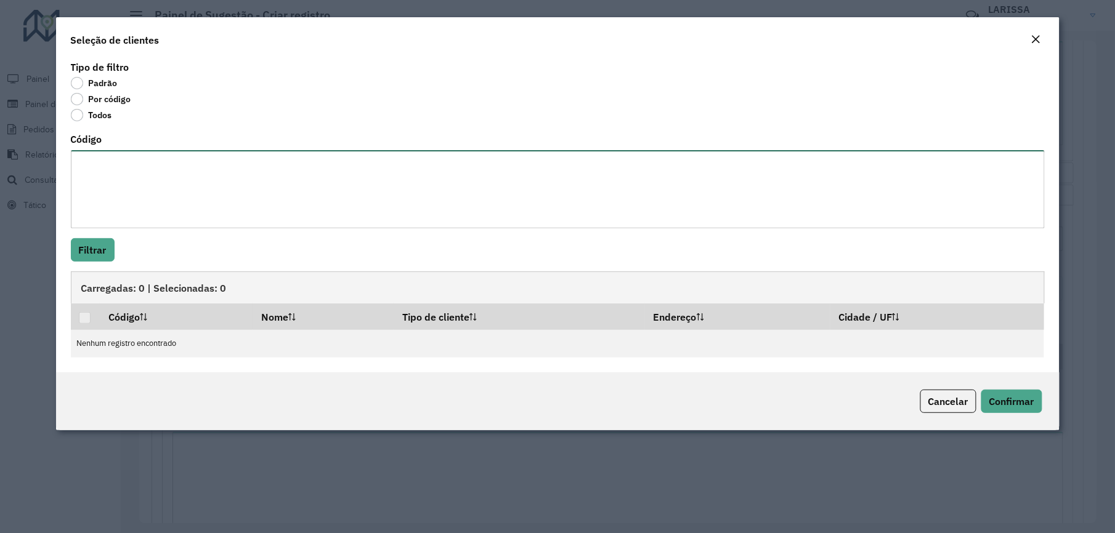
click at [154, 195] on textarea "Código" at bounding box center [558, 189] width 974 height 78
paste textarea "***** ****"
type textarea "***** ****"
click at [106, 250] on button "Filtrar" at bounding box center [93, 249] width 44 height 23
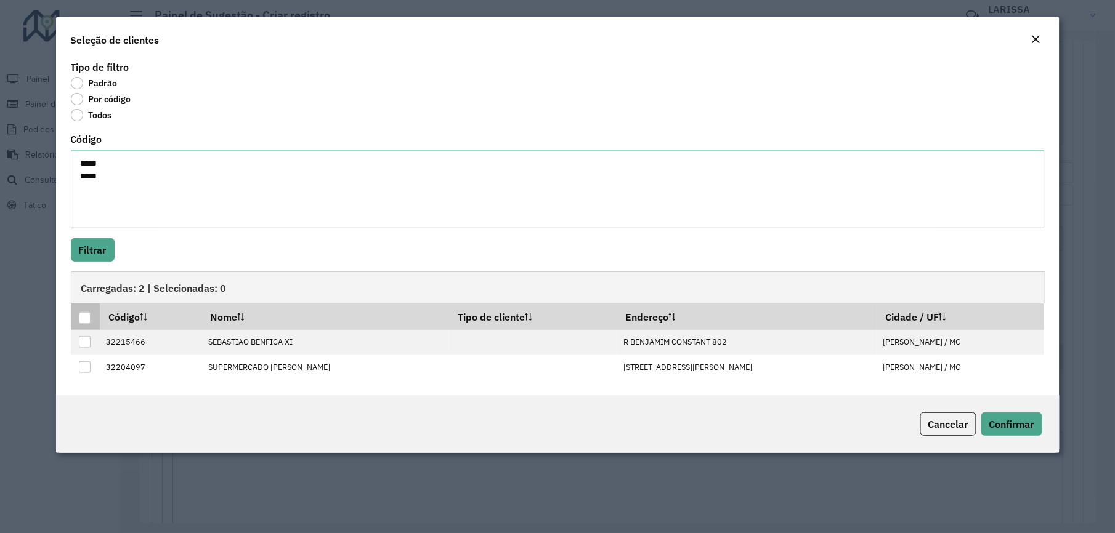
click at [84, 319] on div at bounding box center [85, 318] width 12 height 12
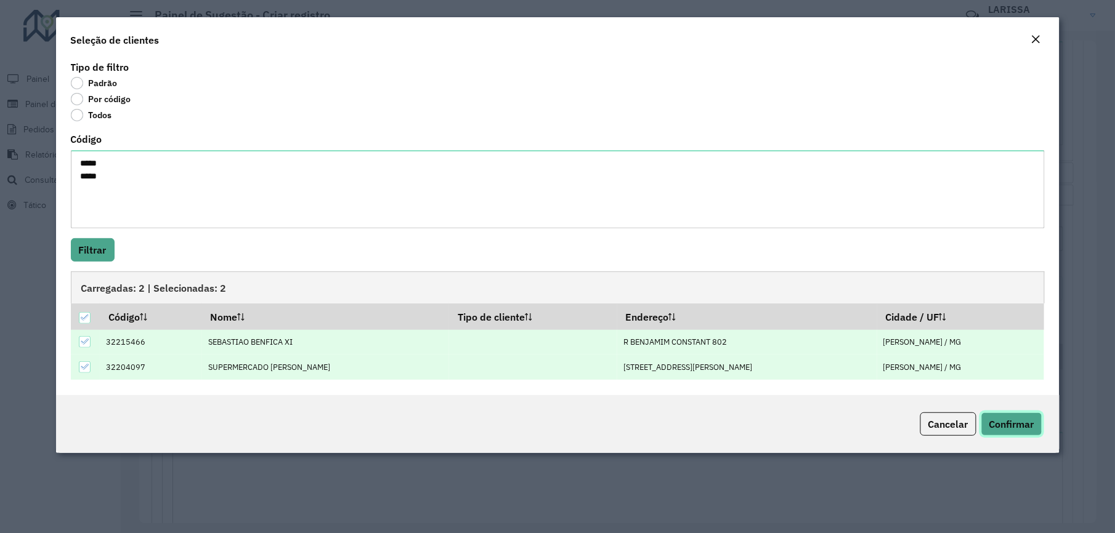
click at [988, 418] on button "Confirmar" at bounding box center [1011, 424] width 61 height 23
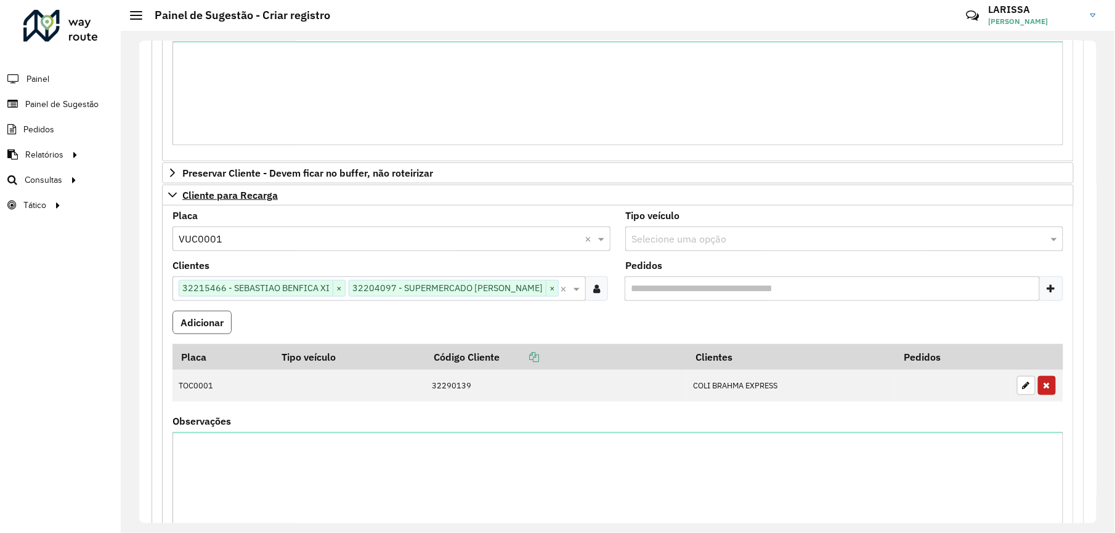
click at [219, 328] on button "Adicionar" at bounding box center [201, 322] width 59 height 23
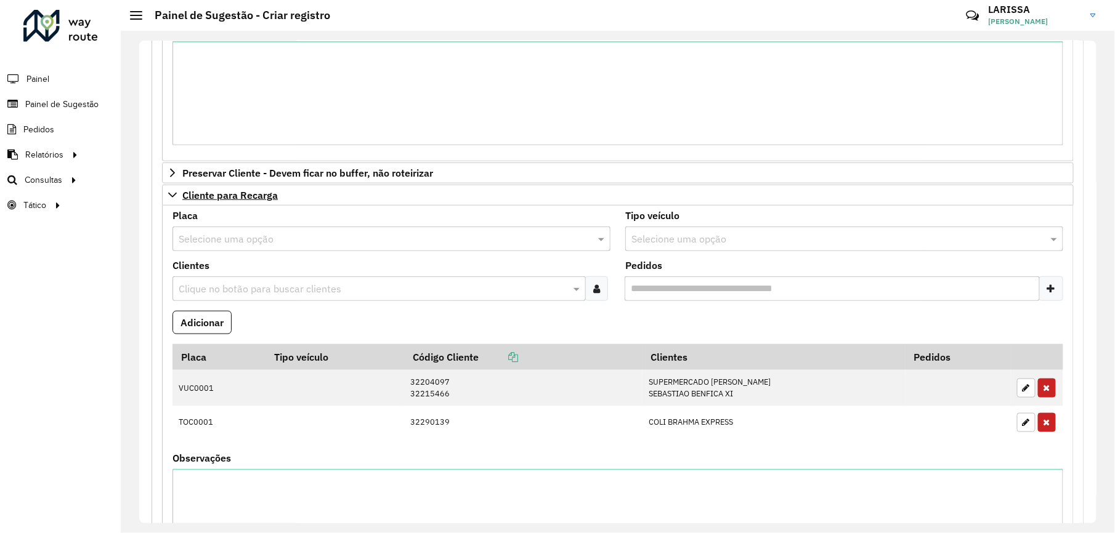
click at [275, 237] on input "text" at bounding box center [379, 239] width 401 height 15
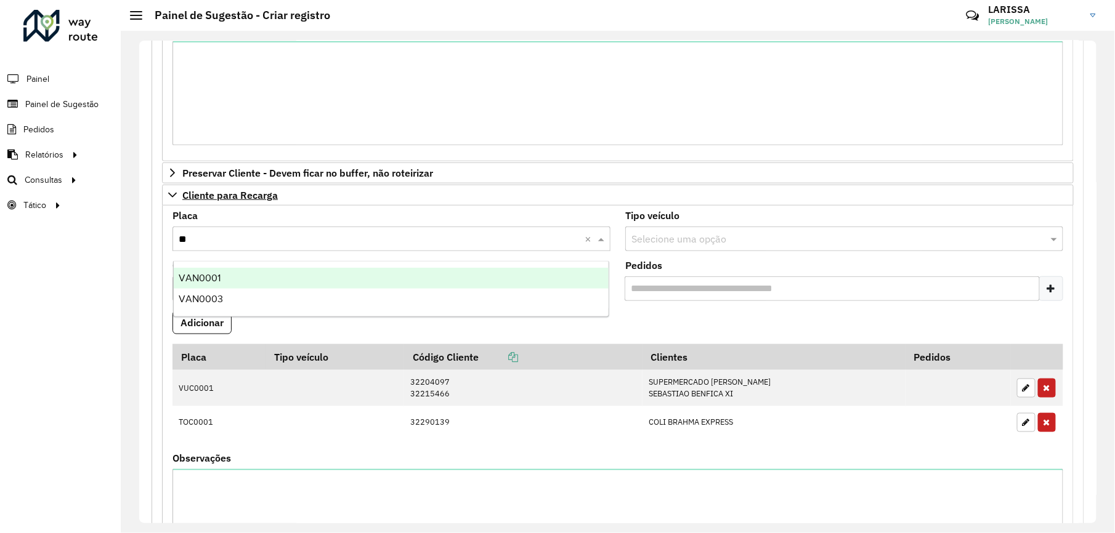
type input "***"
click at [292, 271] on div "VAN0001" at bounding box center [391, 278] width 435 height 21
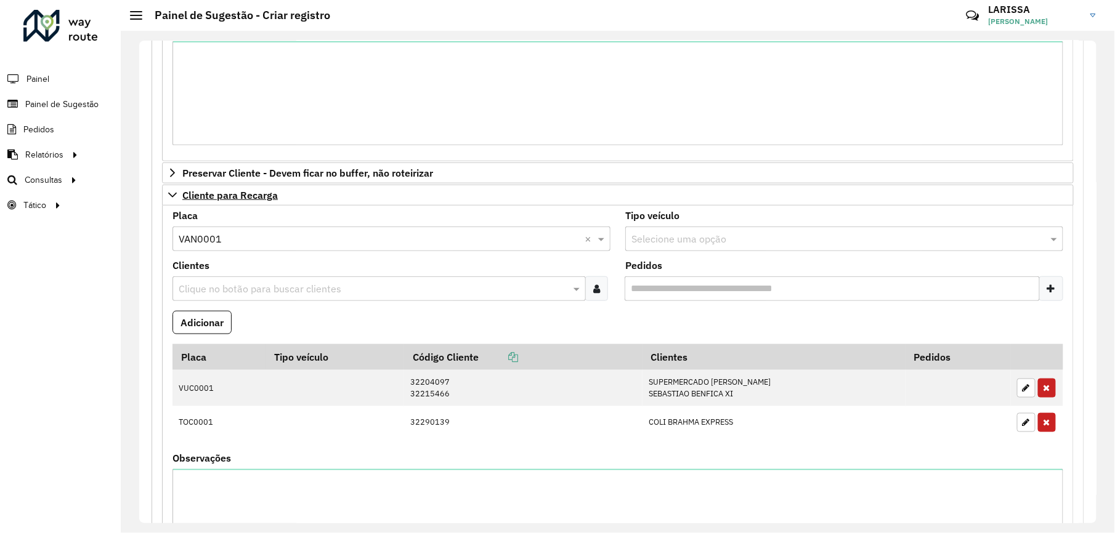
click at [597, 294] on icon at bounding box center [596, 289] width 7 height 10
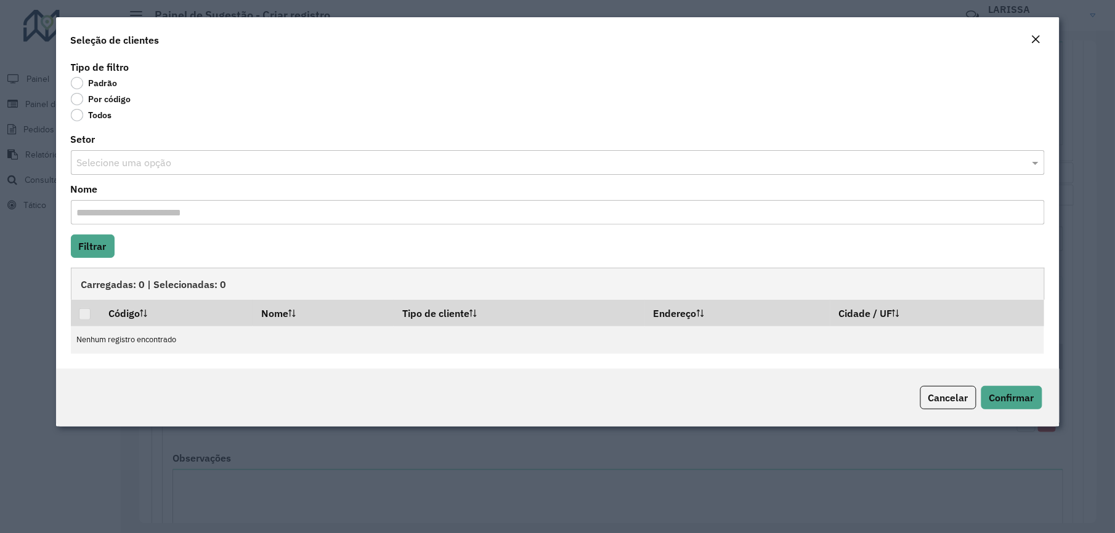
click at [102, 96] on label "Por código" at bounding box center [101, 99] width 60 height 12
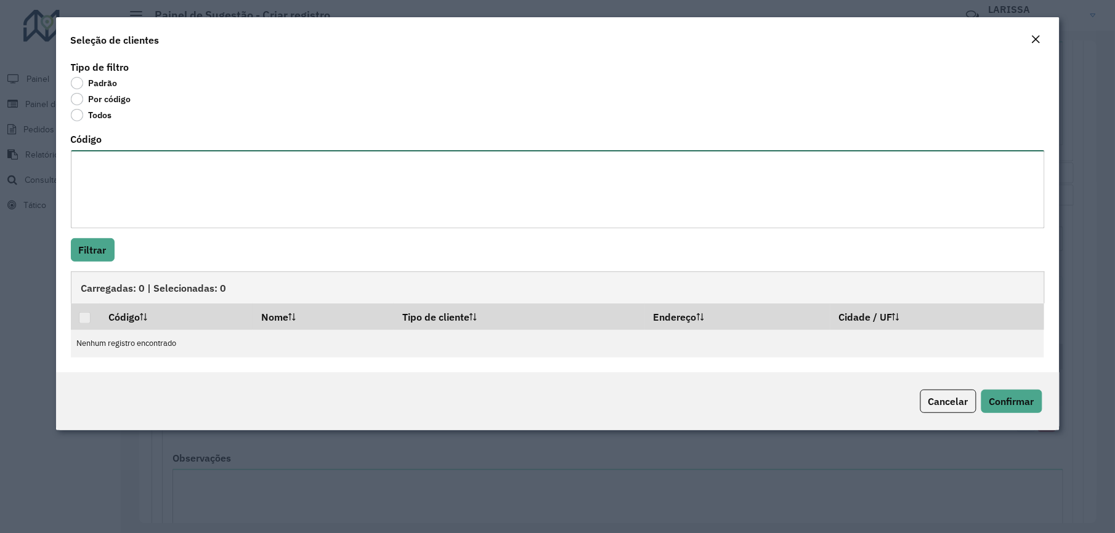
click at [105, 187] on textarea "Código" at bounding box center [558, 189] width 974 height 78
paste textarea "**** **** ***** **** **** **** ***** ***** ** ***** **** ***** **** ***** **** …"
type textarea "**** **** ***** **** **** **** ***** ***** ** ***** **** ***** **** ***** **** …"
click at [104, 254] on button "Filtrar" at bounding box center [93, 249] width 44 height 23
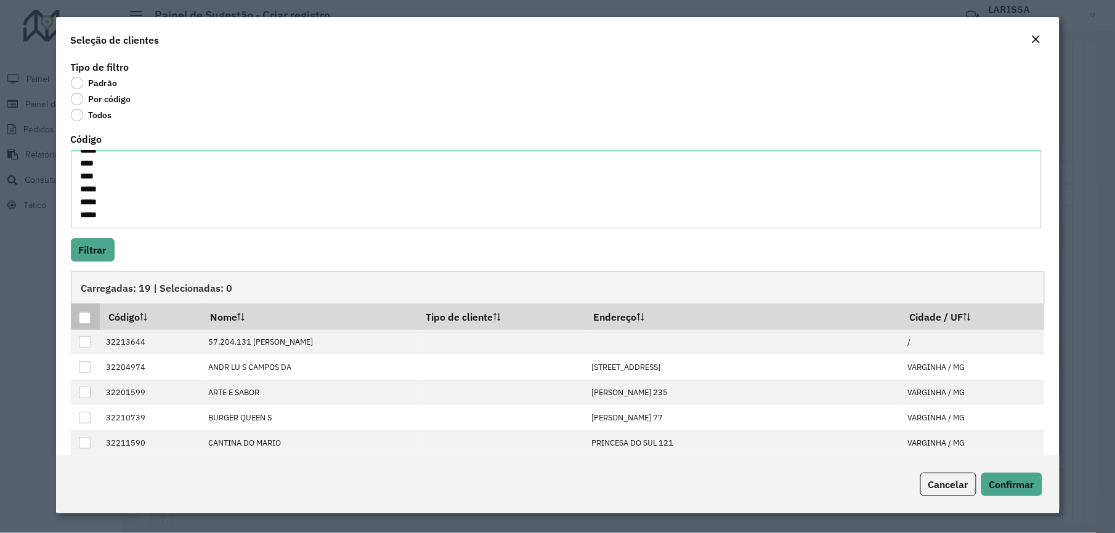
click at [83, 319] on div at bounding box center [85, 318] width 12 height 12
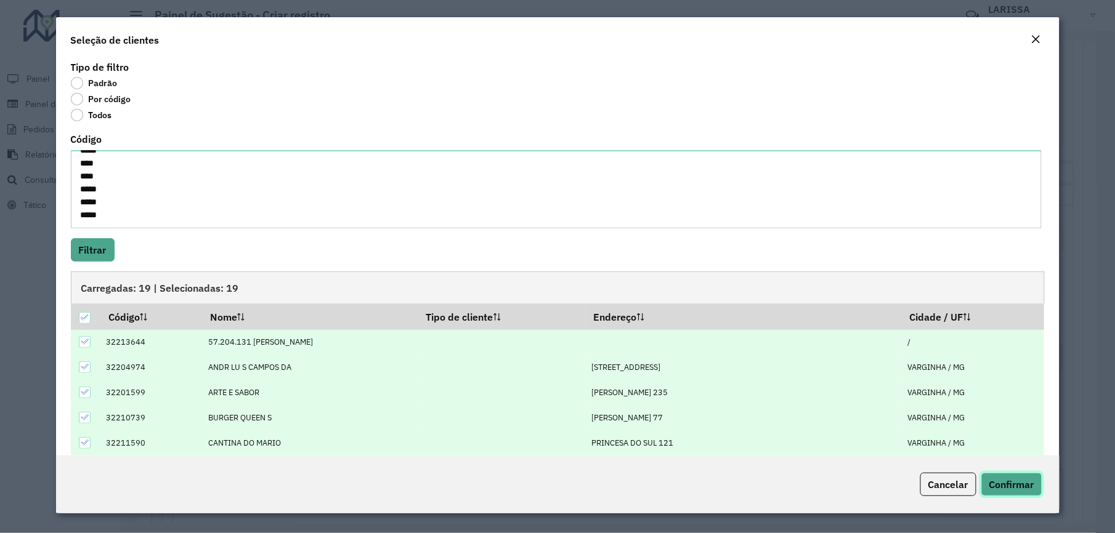
click at [1030, 484] on span "Confirmar" at bounding box center [1011, 485] width 45 height 12
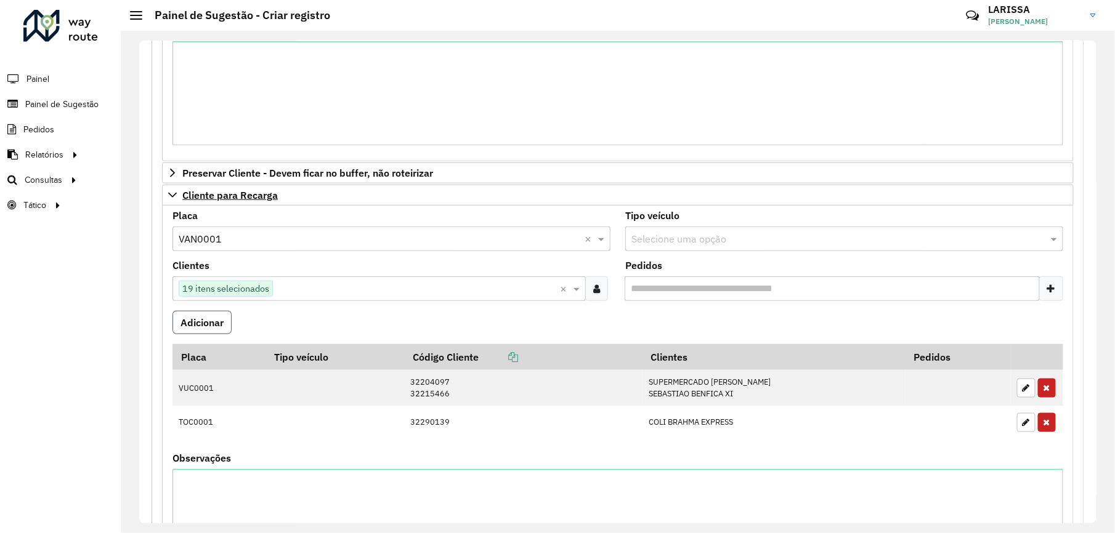
click at [219, 325] on button "Adicionar" at bounding box center [201, 322] width 59 height 23
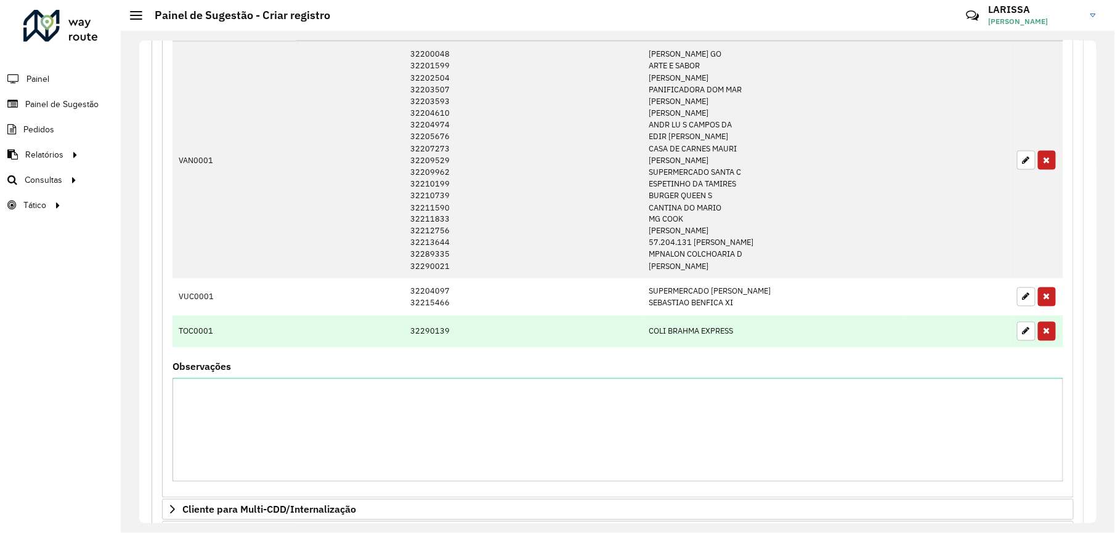
scroll to position [903, 0]
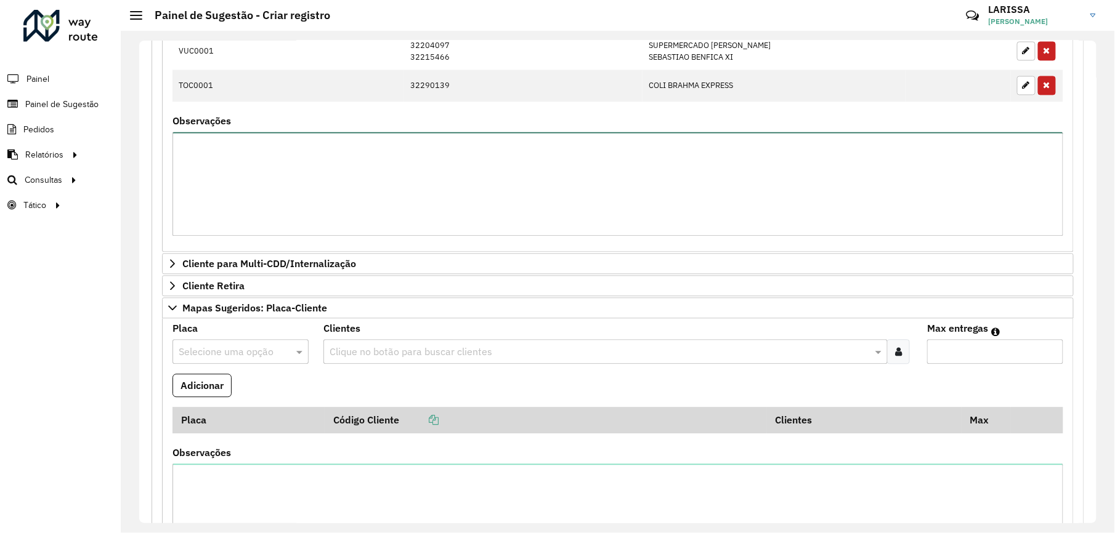
click at [287, 230] on textarea "Observações" at bounding box center [617, 184] width 891 height 104
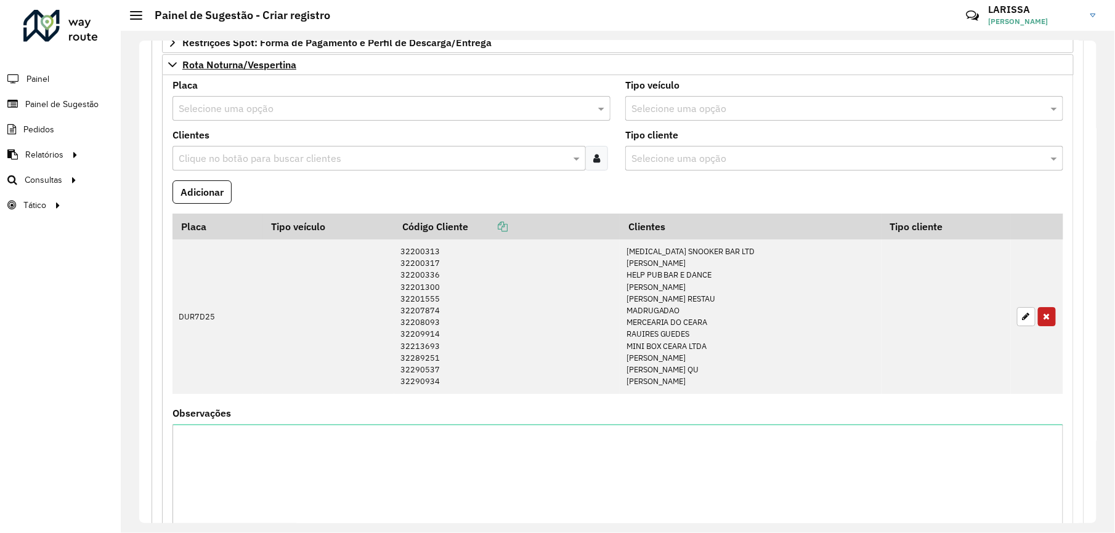
scroll to position [1691, 0]
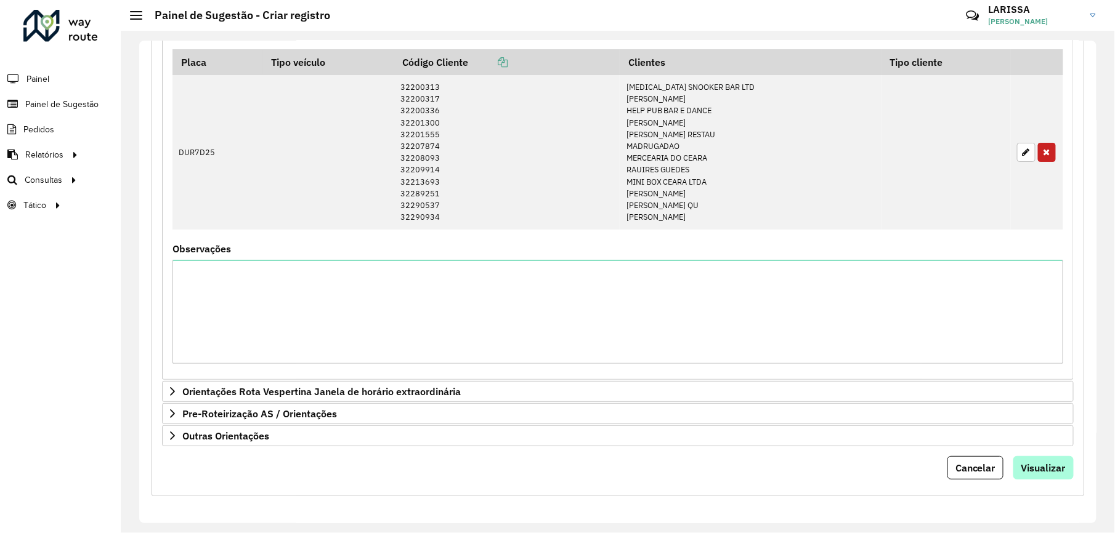
type textarea "**********"
click at [1067, 475] on button "Visualizar" at bounding box center [1043, 467] width 60 height 23
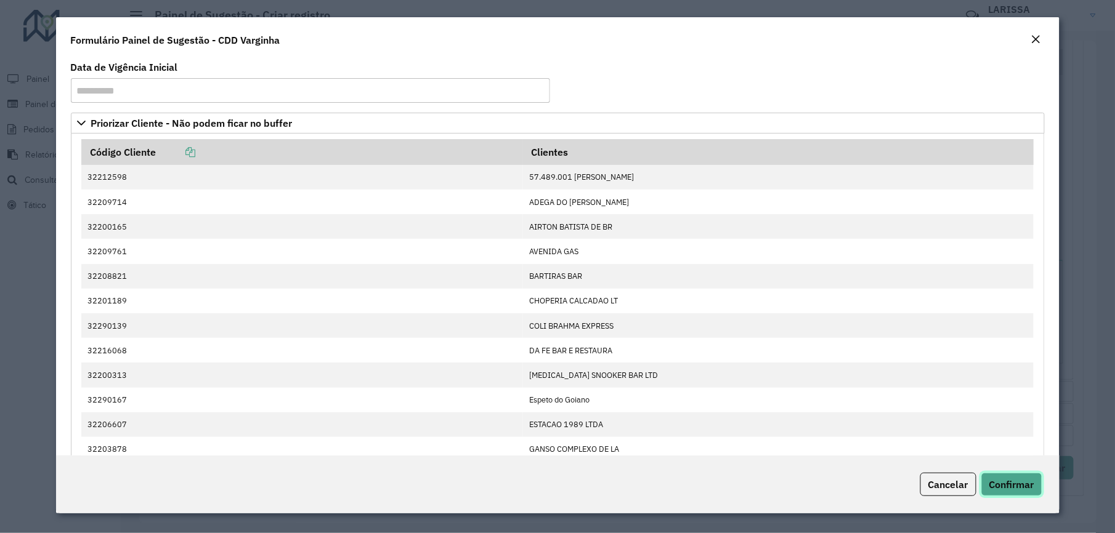
click at [1001, 479] on span "Confirmar" at bounding box center [1011, 485] width 45 height 12
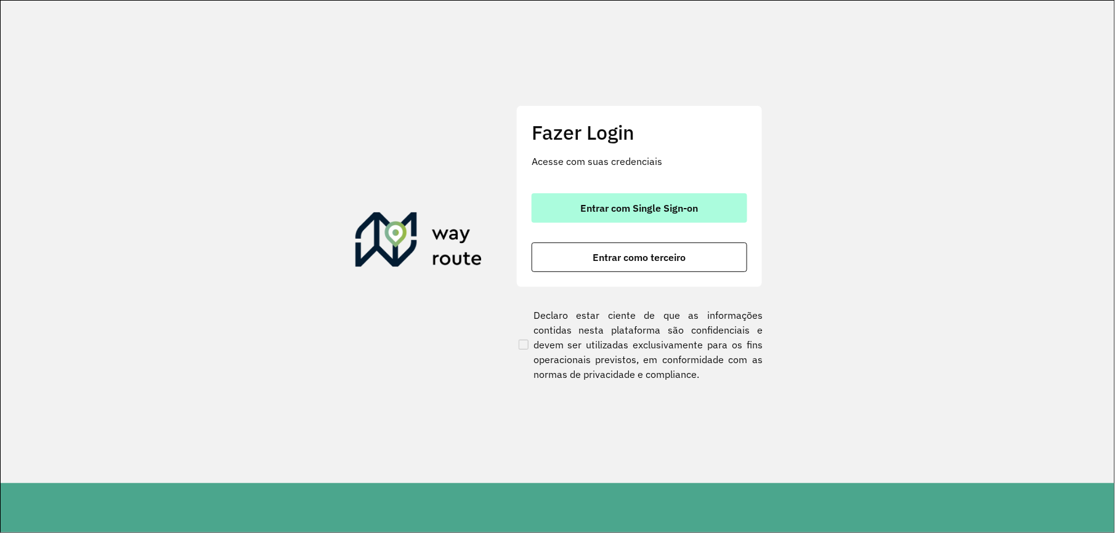
click at [597, 204] on span "Entrar com Single Sign-on" at bounding box center [640, 208] width 118 height 10
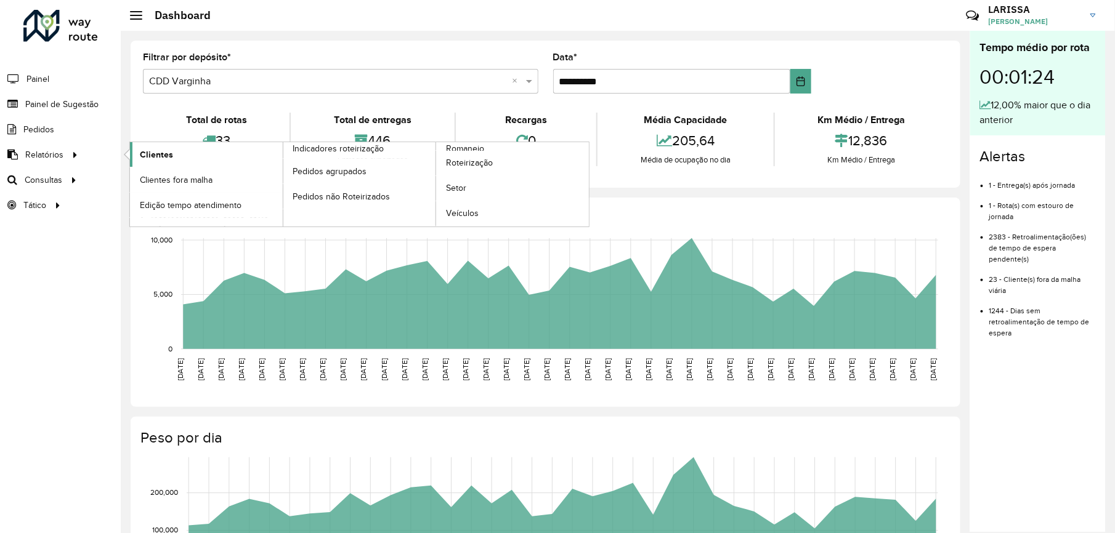
click at [137, 156] on link "Clientes" at bounding box center [206, 154] width 153 height 25
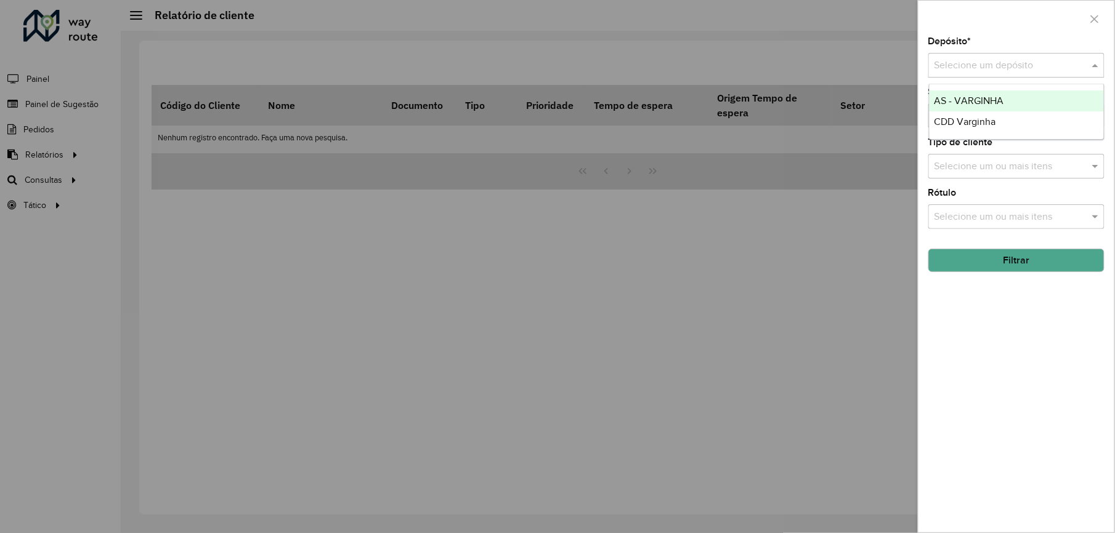
click at [998, 65] on input "text" at bounding box center [1003, 66] width 139 height 15
click at [964, 121] on span "CDD Varginha" at bounding box center [965, 121] width 62 height 10
click at [998, 272] on hb-field-button "Filtrar" at bounding box center [1016, 255] width 176 height 33
click at [1014, 262] on button "Filtrar" at bounding box center [1016, 260] width 176 height 23
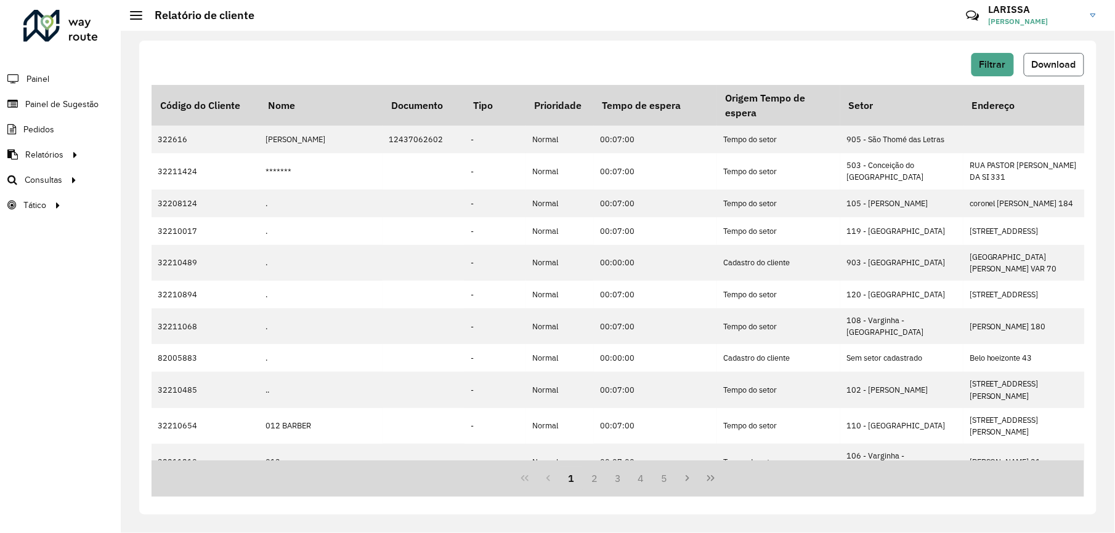
click at [1080, 68] on button "Download" at bounding box center [1054, 64] width 60 height 23
click at [1043, 62] on span "Download" at bounding box center [1054, 64] width 44 height 10
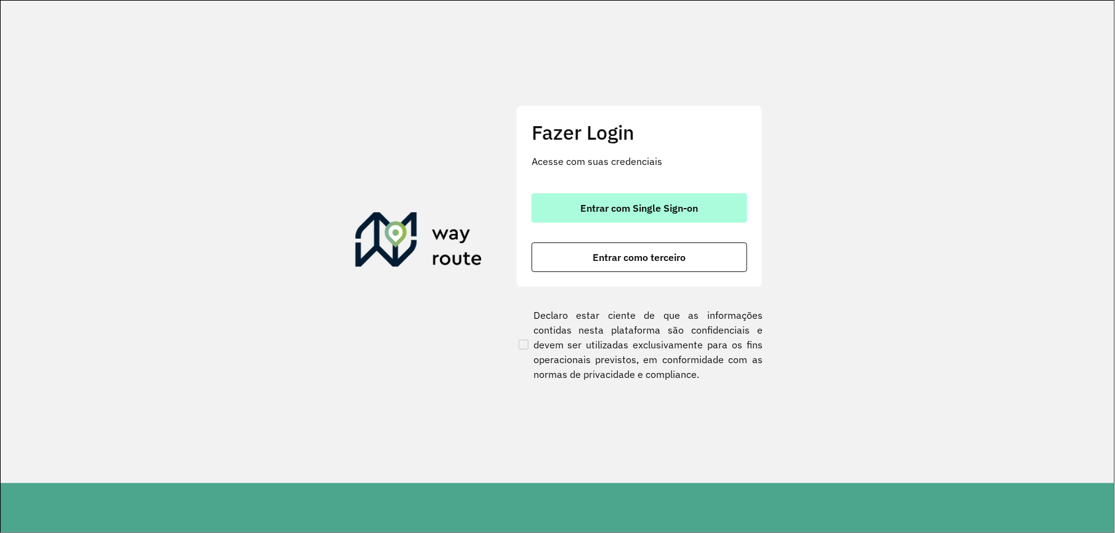
click at [717, 202] on button "Entrar com Single Sign-on" at bounding box center [640, 208] width 216 height 30
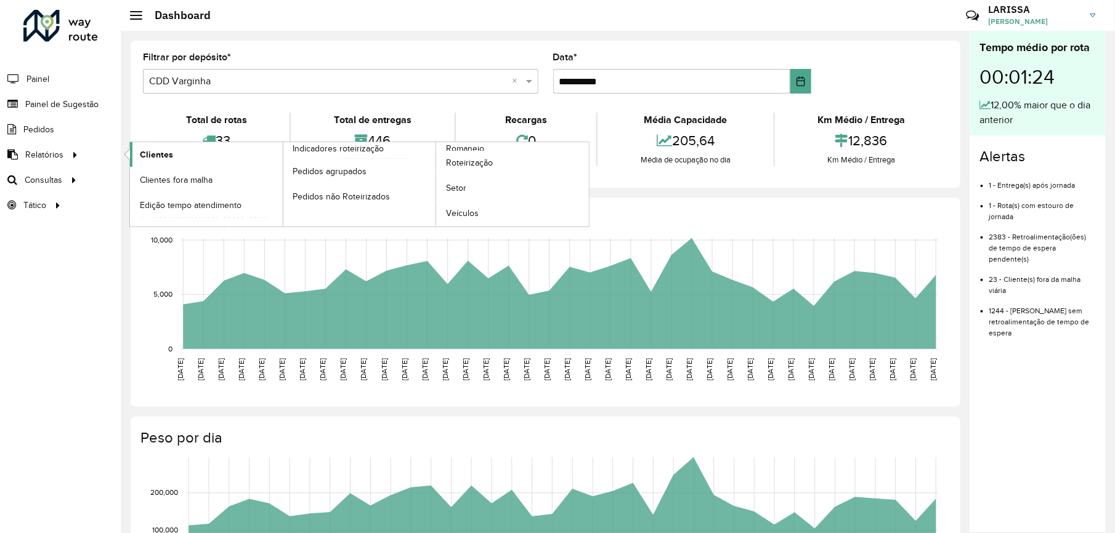
click at [146, 150] on span "Clientes" at bounding box center [156, 154] width 33 height 13
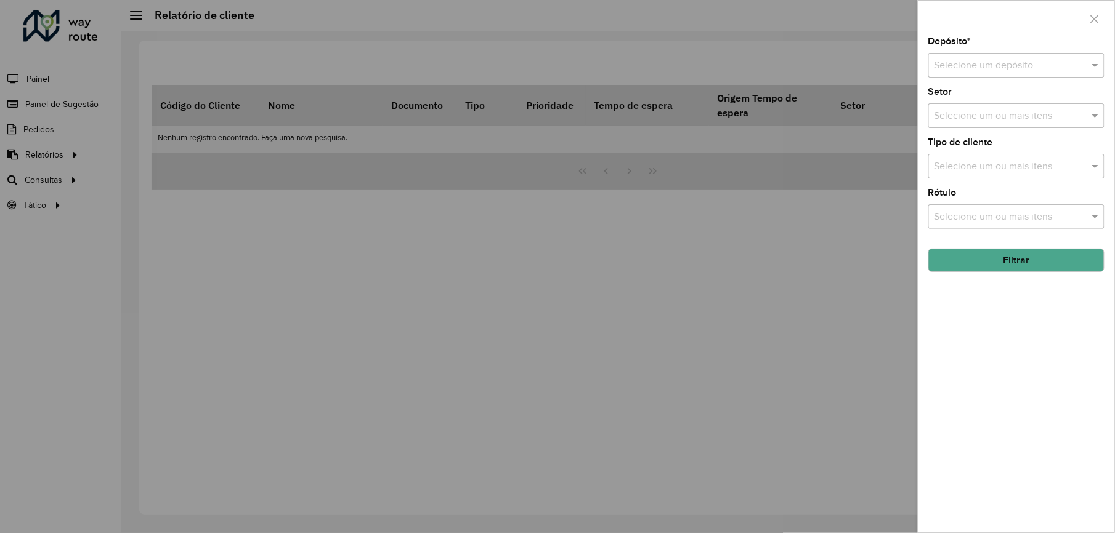
click at [973, 60] on input "text" at bounding box center [1003, 66] width 139 height 15
click at [964, 127] on span "CDD Varginha" at bounding box center [965, 121] width 62 height 10
click at [982, 250] on button "Filtrar" at bounding box center [1016, 260] width 176 height 23
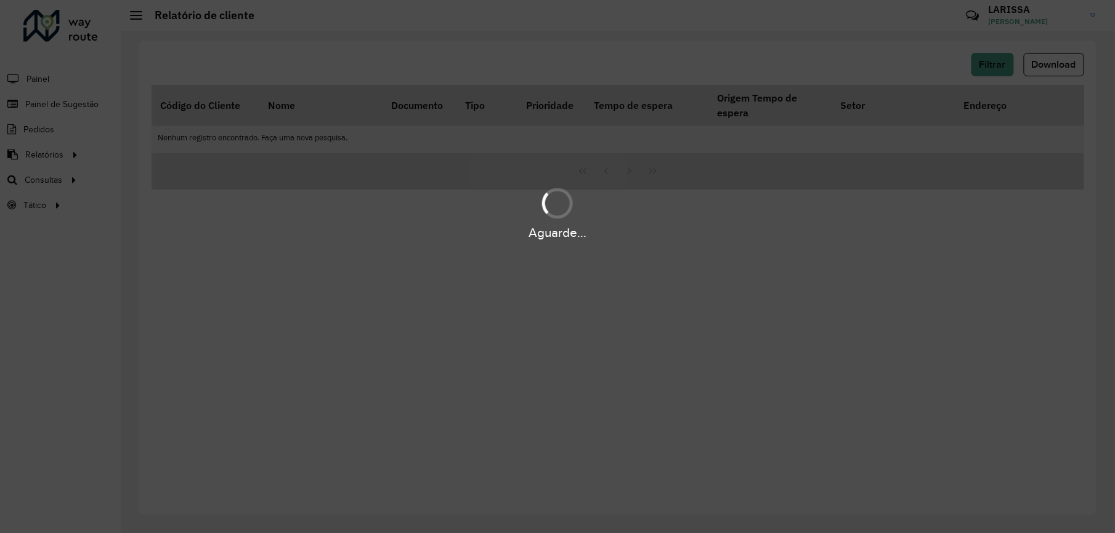
click at [1059, 70] on div "Aguarde..." at bounding box center [557, 266] width 1115 height 533
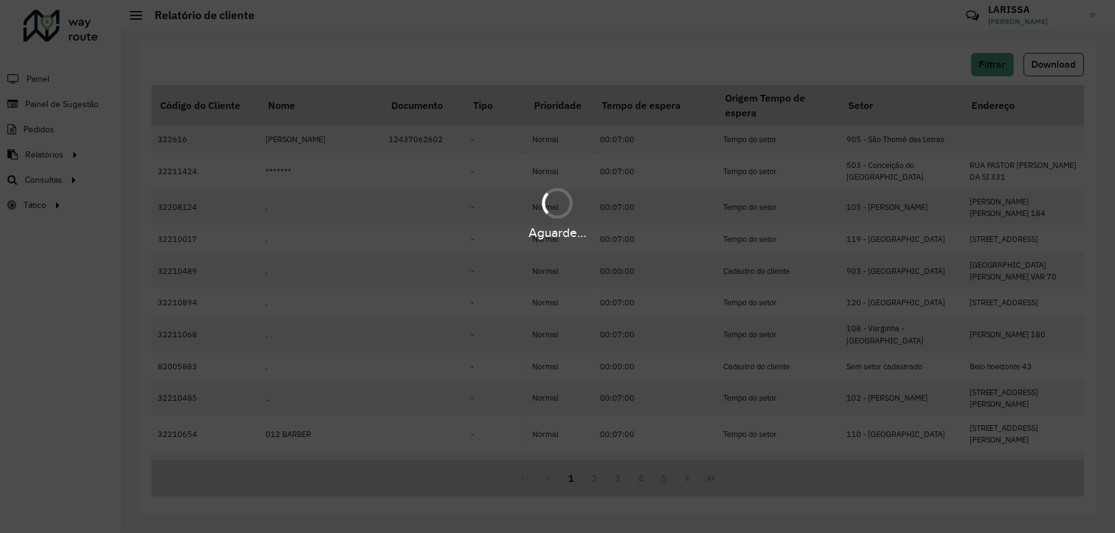
click at [1062, 70] on button "Download" at bounding box center [1054, 64] width 60 height 23
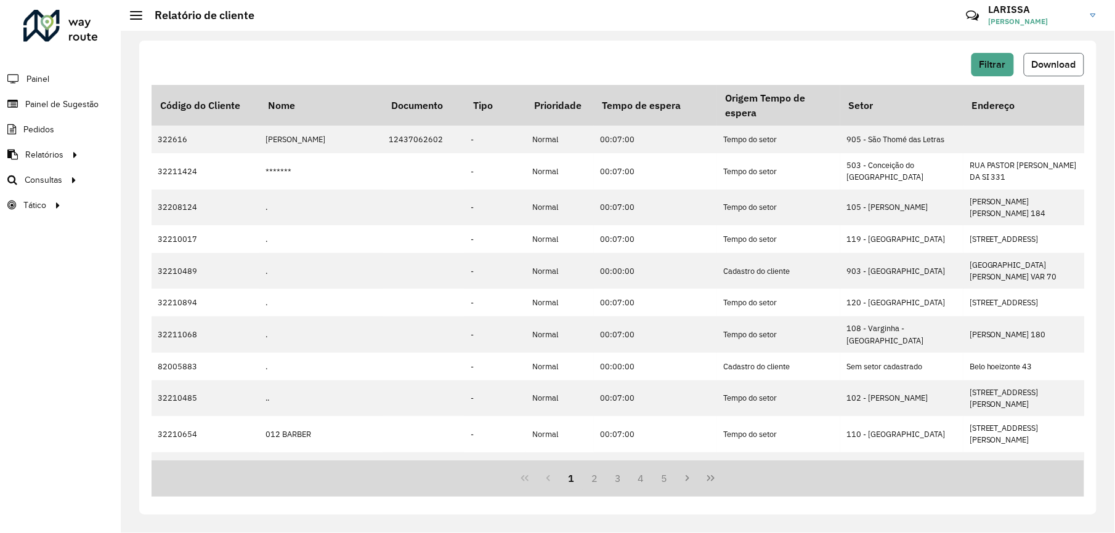
click at [1065, 65] on span "Download" at bounding box center [1054, 64] width 44 height 10
click at [1080, 69] on button "Download" at bounding box center [1054, 64] width 60 height 23
click at [1062, 64] on span "Download" at bounding box center [1054, 64] width 44 height 10
click at [1059, 64] on span "Download" at bounding box center [1054, 64] width 44 height 10
click at [1052, 75] on button "Download" at bounding box center [1054, 64] width 60 height 23
